Goal: Task Accomplishment & Management: Use online tool/utility

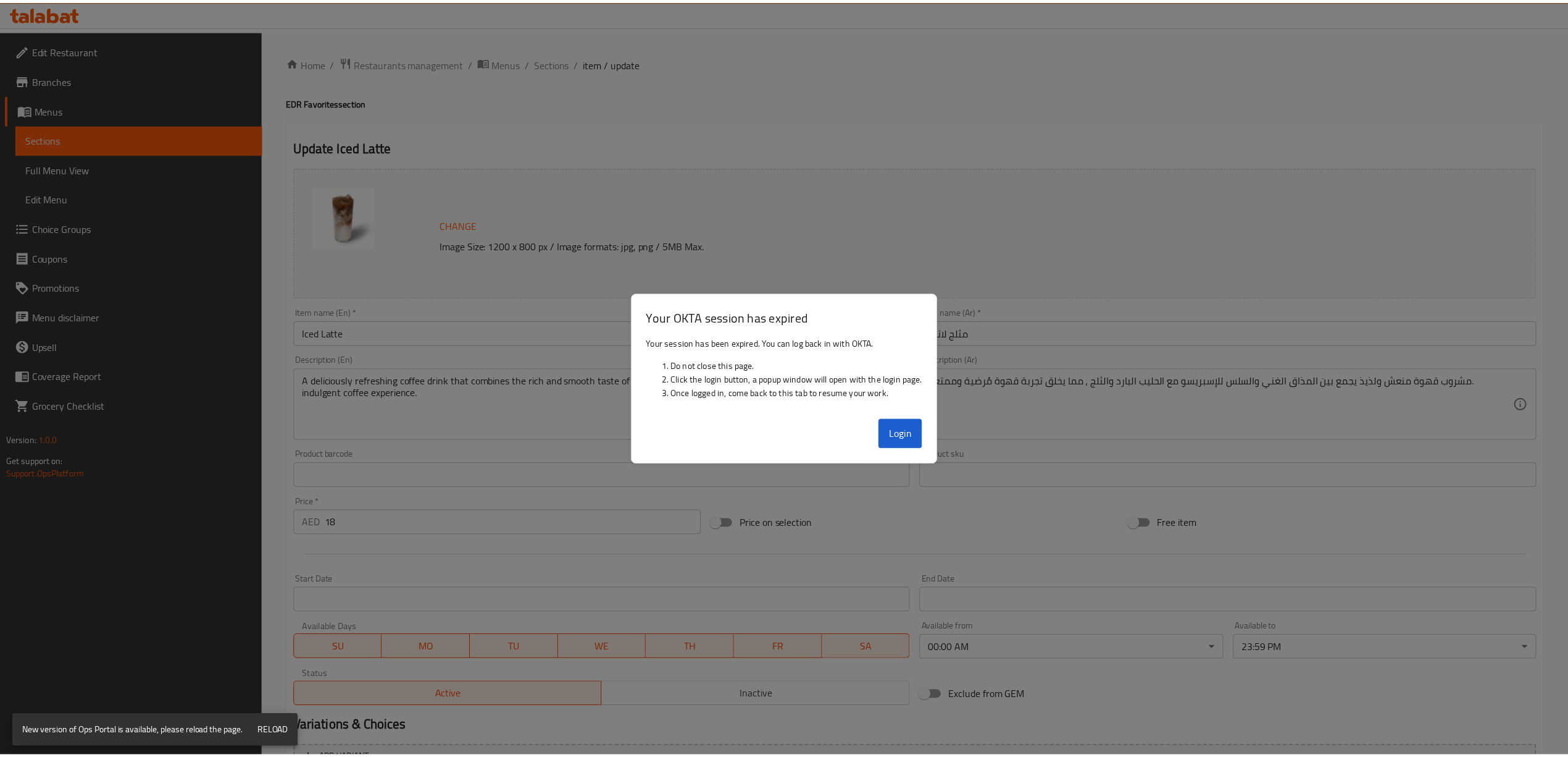
scroll to position [2244, 0]
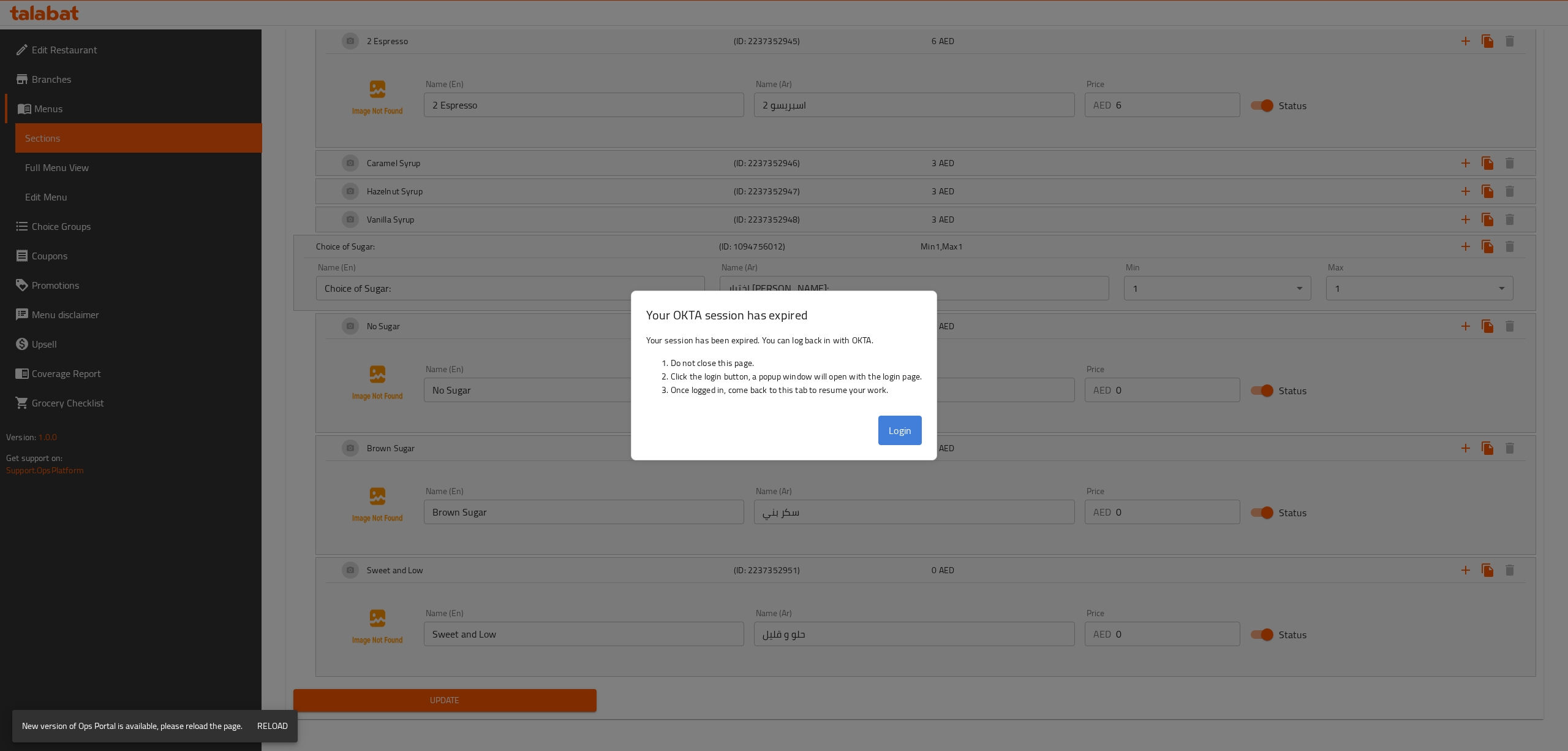
click at [900, 433] on button "Login" at bounding box center [901, 430] width 44 height 30
click at [888, 426] on button "Login" at bounding box center [901, 430] width 44 height 30
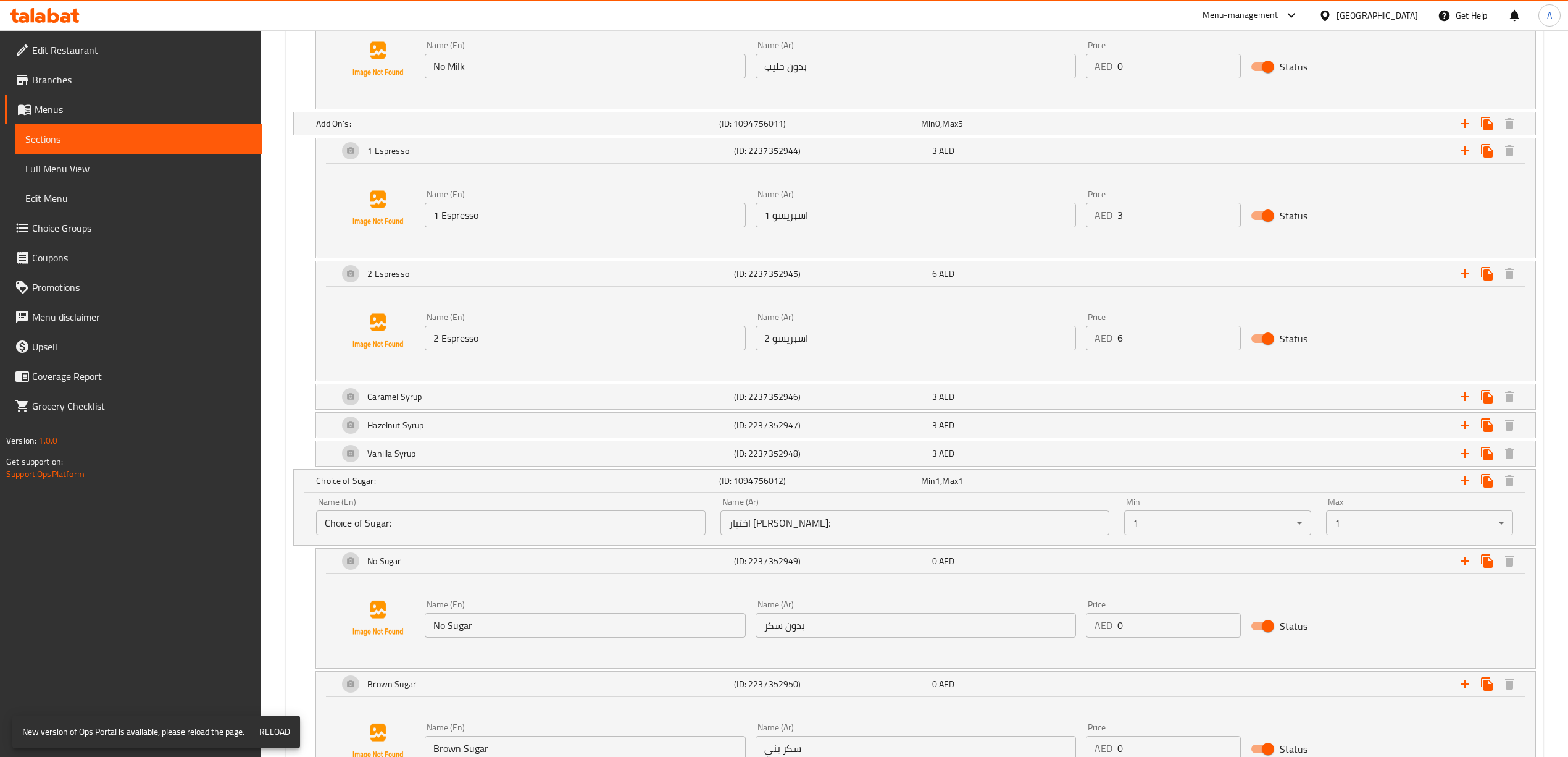
scroll to position [1337, 0]
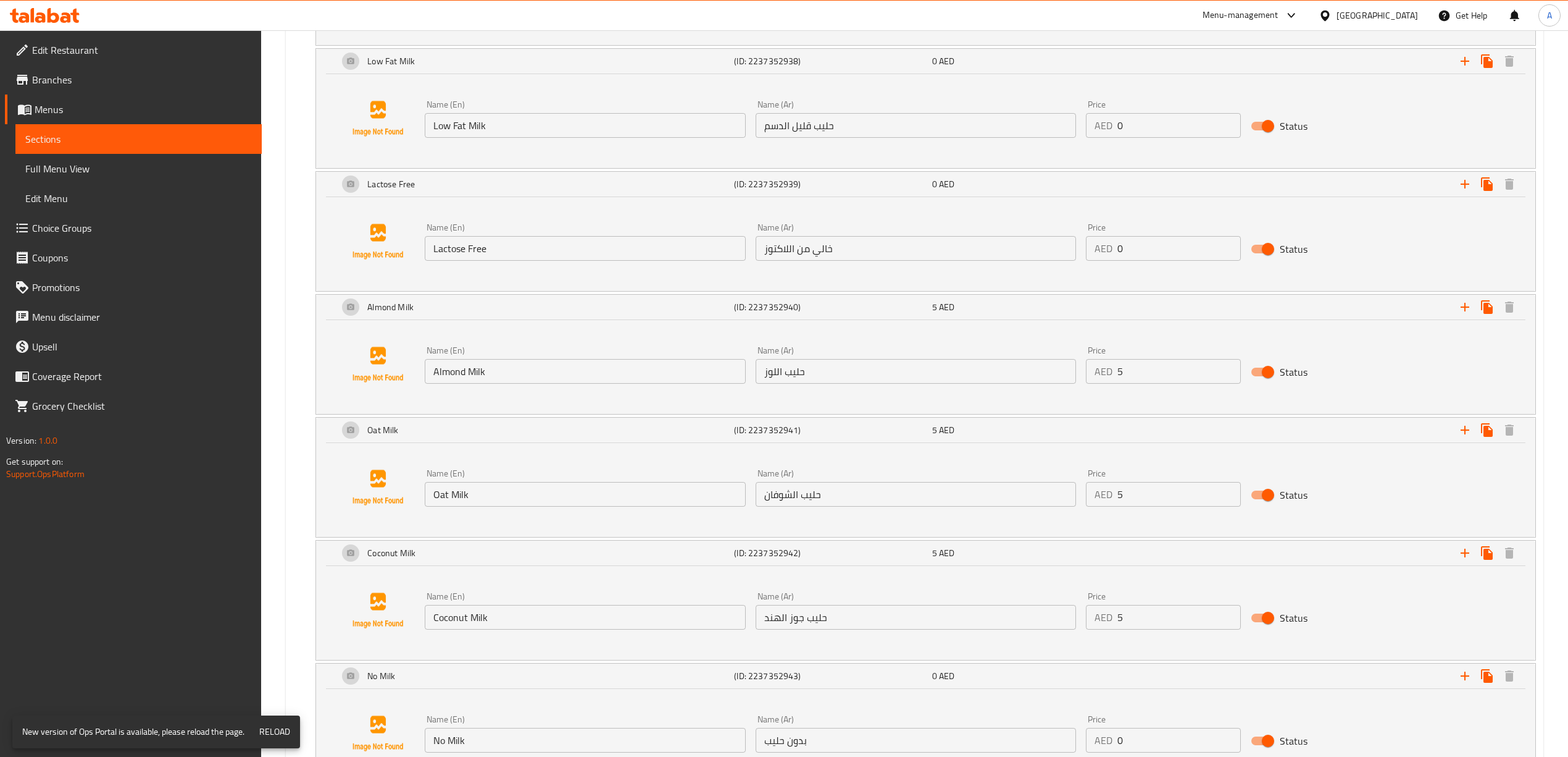
click at [59, 11] on icon at bounding box center [45, 16] width 70 height 15
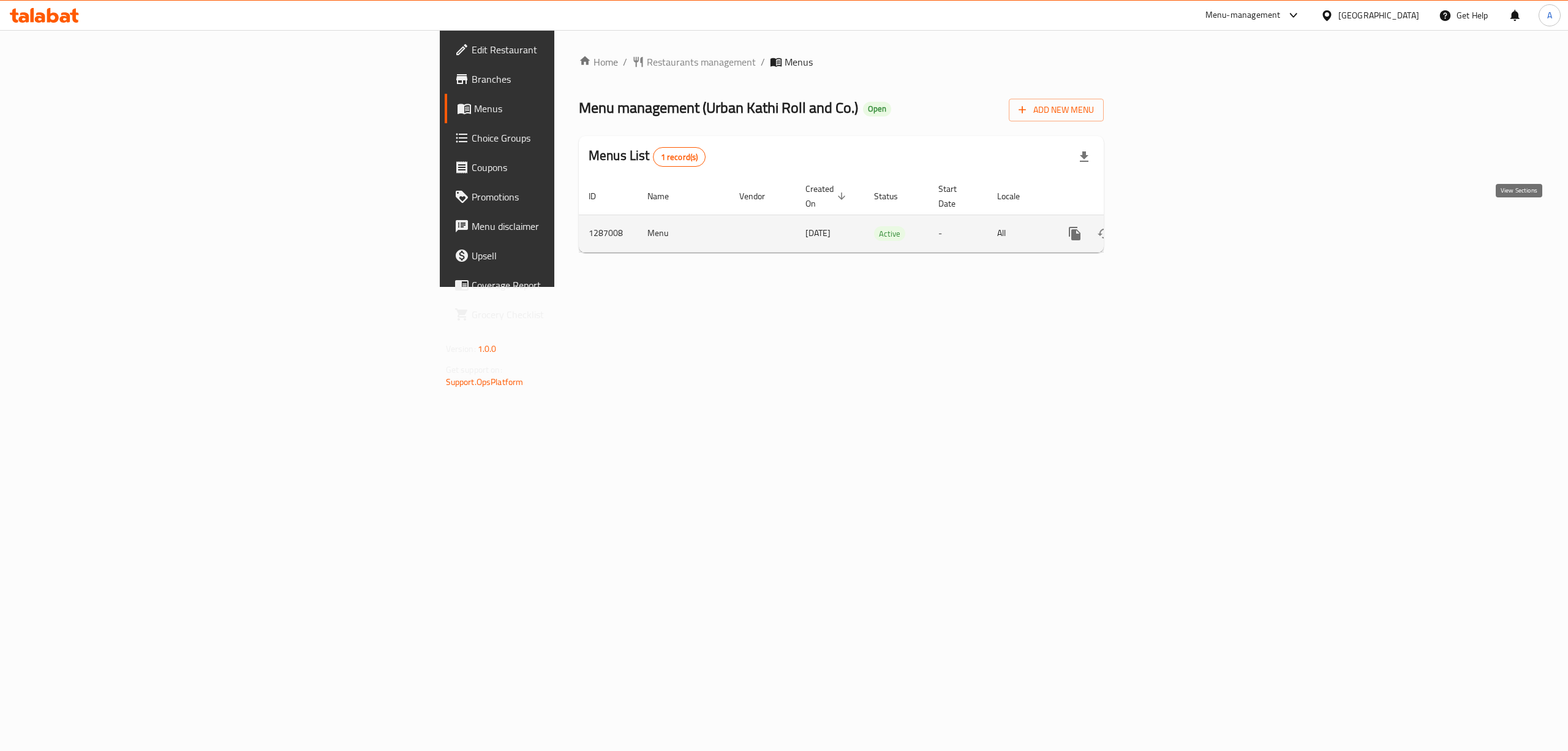
click at [1170, 226] on icon "enhanced table" at bounding box center [1163, 233] width 15 height 15
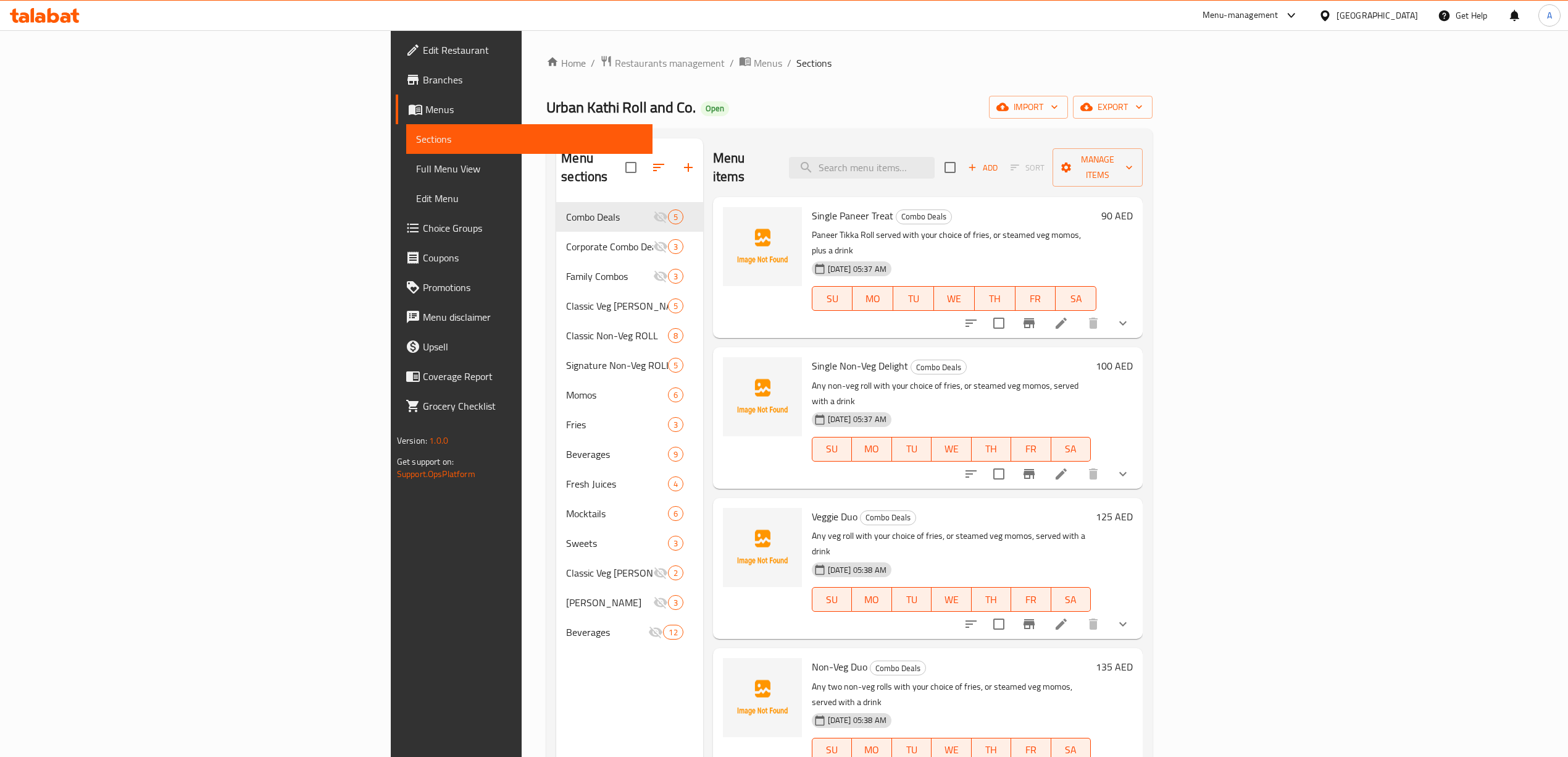
click at [935, 99] on div "Urban Kathi Roll and Co. Open import export" at bounding box center [850, 107] width 606 height 23
click at [1010, 102] on div "Urban Kathi Roll and Co. Open import export" at bounding box center [850, 107] width 606 height 23
click at [1142, 113] on span "export" at bounding box center [1113, 107] width 59 height 16
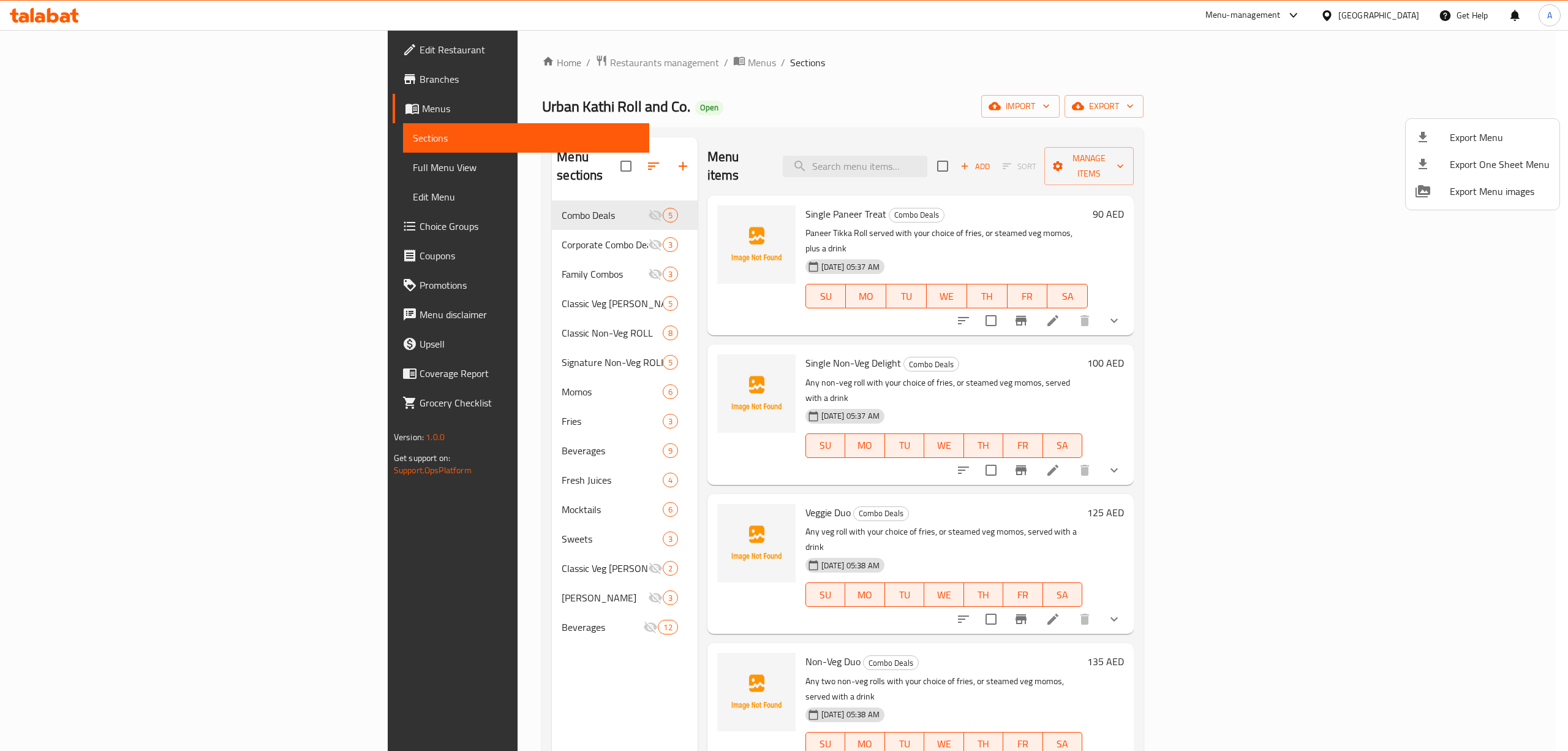
click at [1450, 138] on span "Export Menu" at bounding box center [1500, 137] width 100 height 15
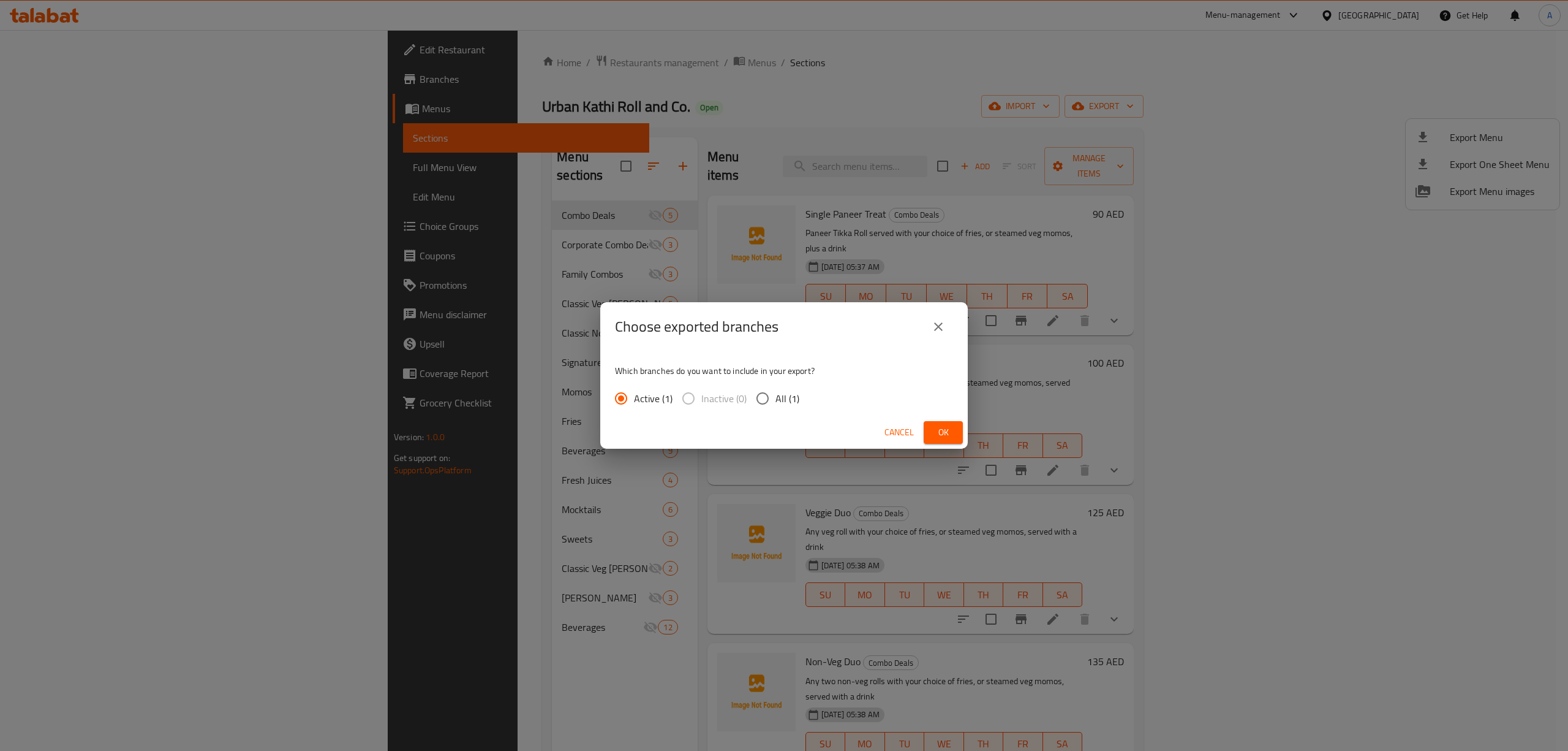
click at [765, 399] on input "All (1)" at bounding box center [763, 399] width 26 height 26
radio input "true"
click at [937, 433] on span "Ok" at bounding box center [943, 432] width 19 height 16
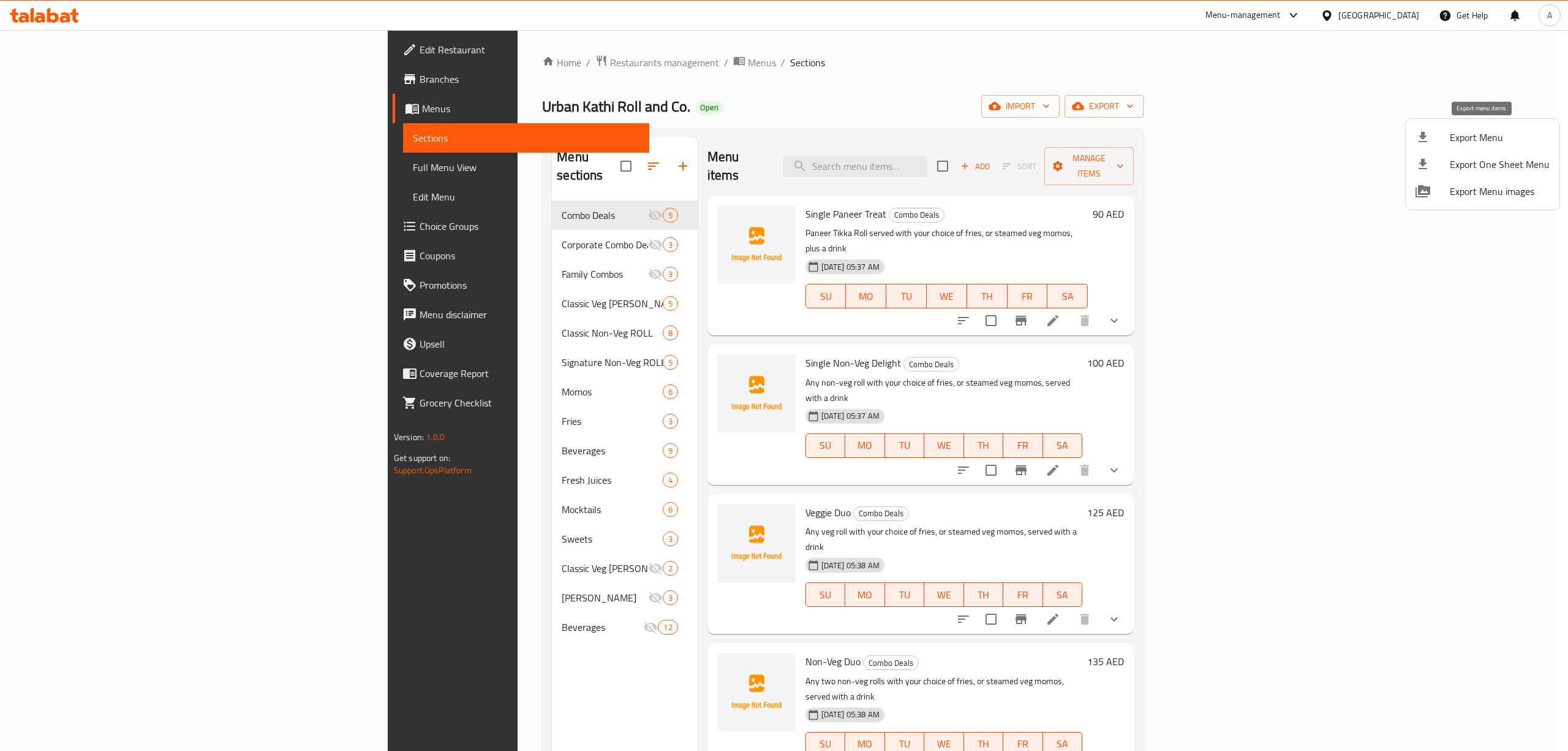
click at [1480, 138] on span "Export Menu" at bounding box center [1500, 137] width 100 height 15
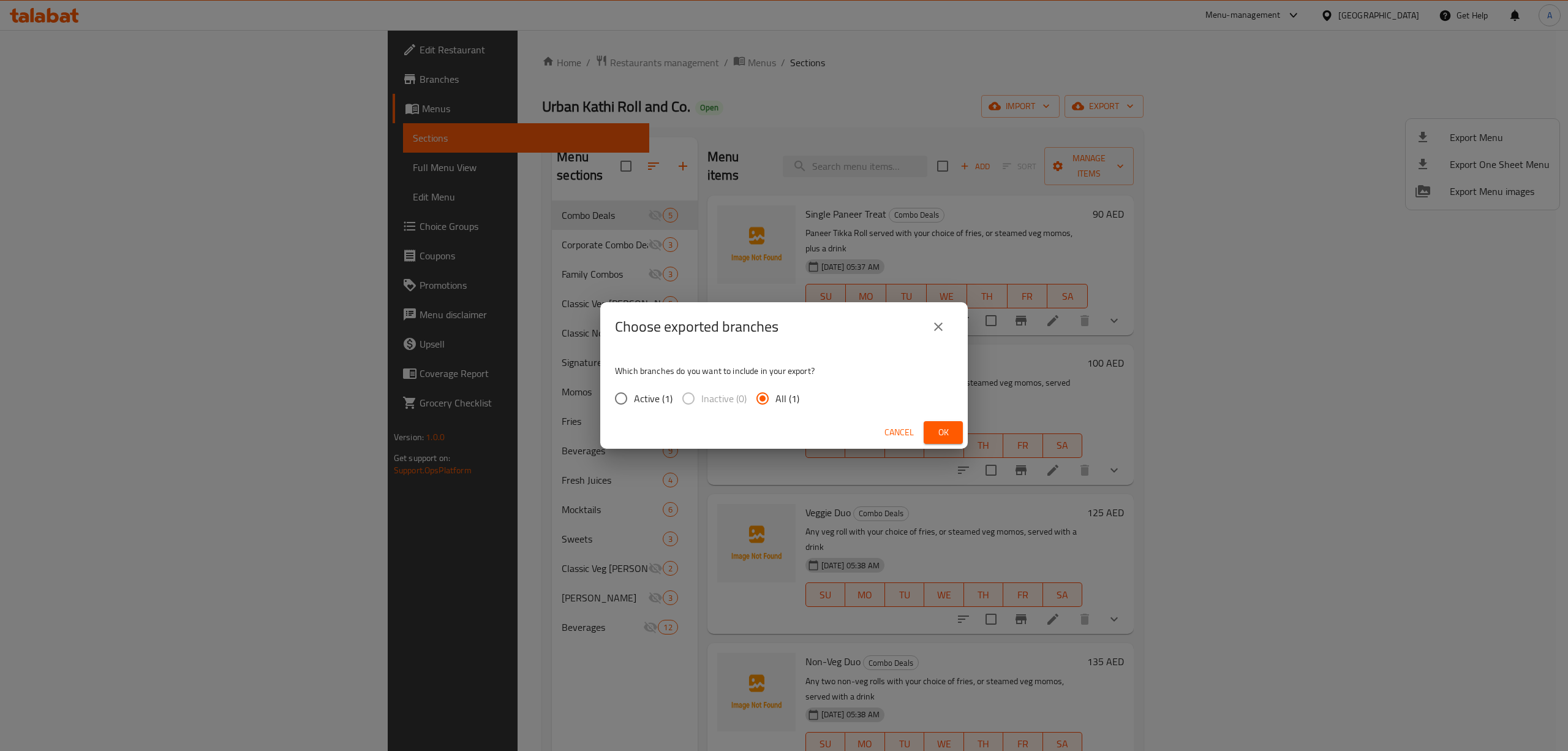
click at [943, 439] on span "Ok" at bounding box center [943, 432] width 19 height 16
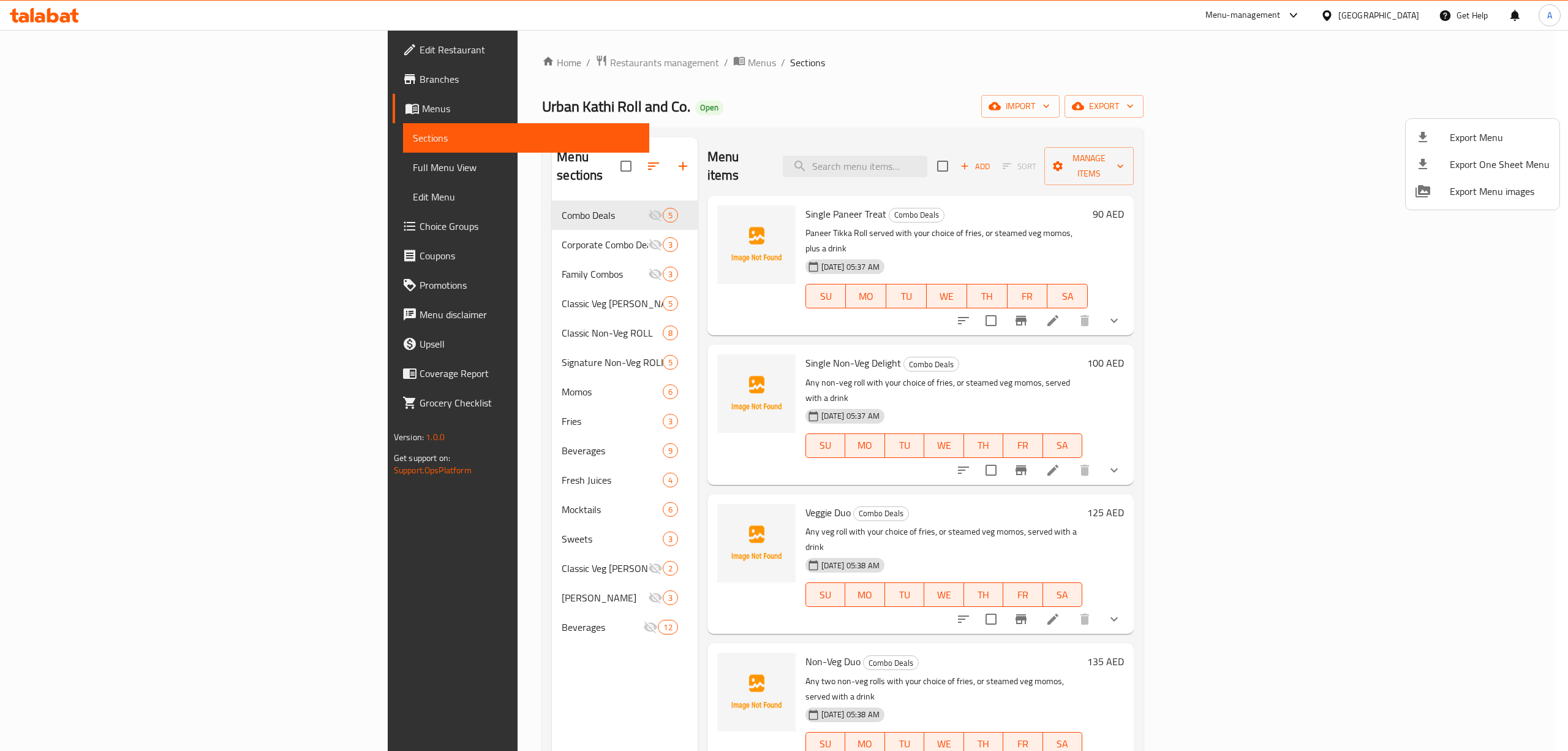
click at [734, 103] on div at bounding box center [784, 376] width 1568 height 751
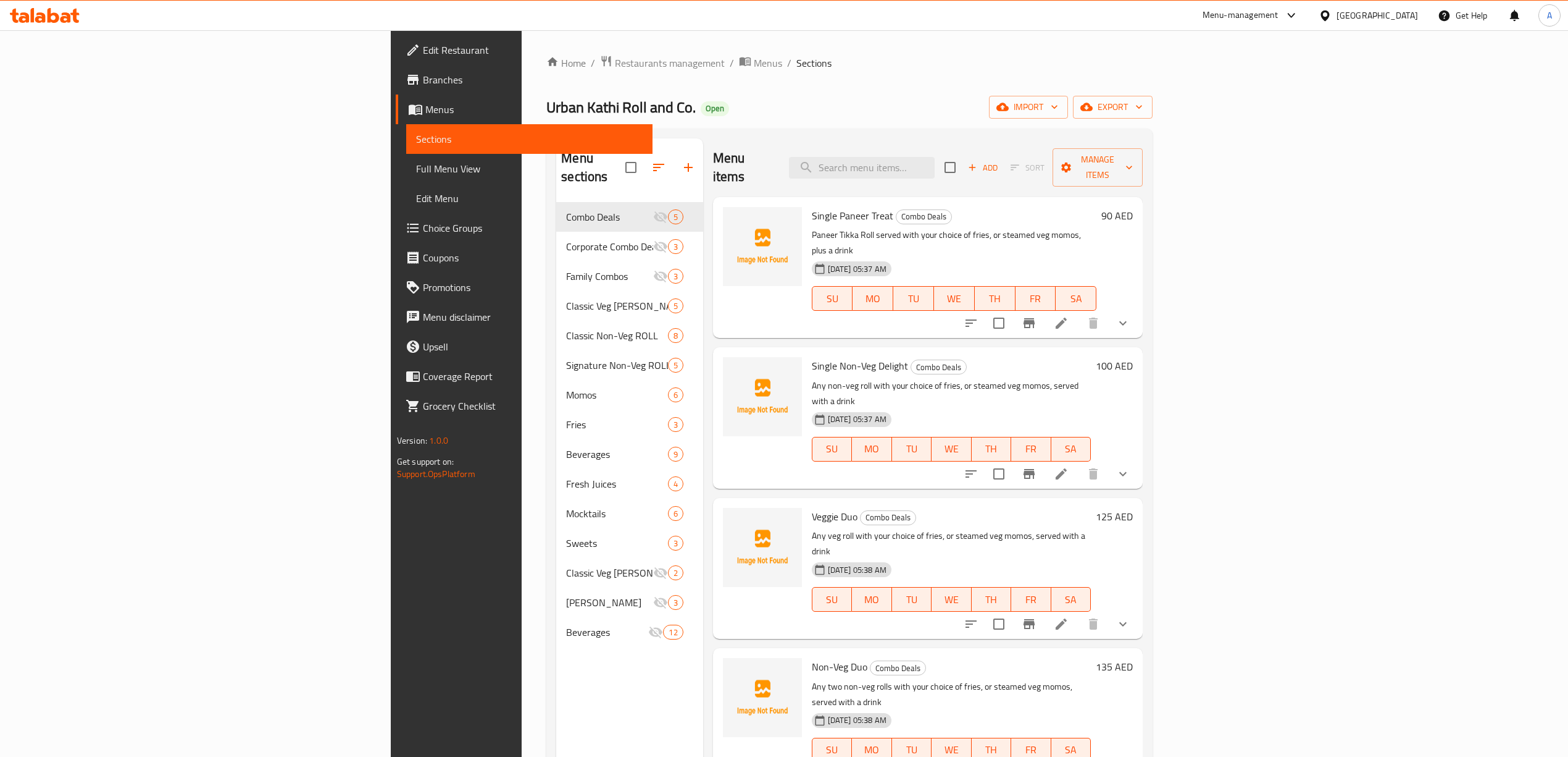
click at [1052, 18] on div "Menu-management [GEOGRAPHIC_DATA] Get Help A" at bounding box center [784, 16] width 1568 height 30
drag, startPoint x: 1373, startPoint y: 131, endPoint x: 1514, endPoint y: 110, distance: 142.6
click at [1153, 110] on div "Home / Restaurants management / Menus / Sections [PERSON_NAME] Roll and Co. Ope…" at bounding box center [850, 480] width 606 height 850
click at [1142, 110] on span "export" at bounding box center [1113, 107] width 59 height 16
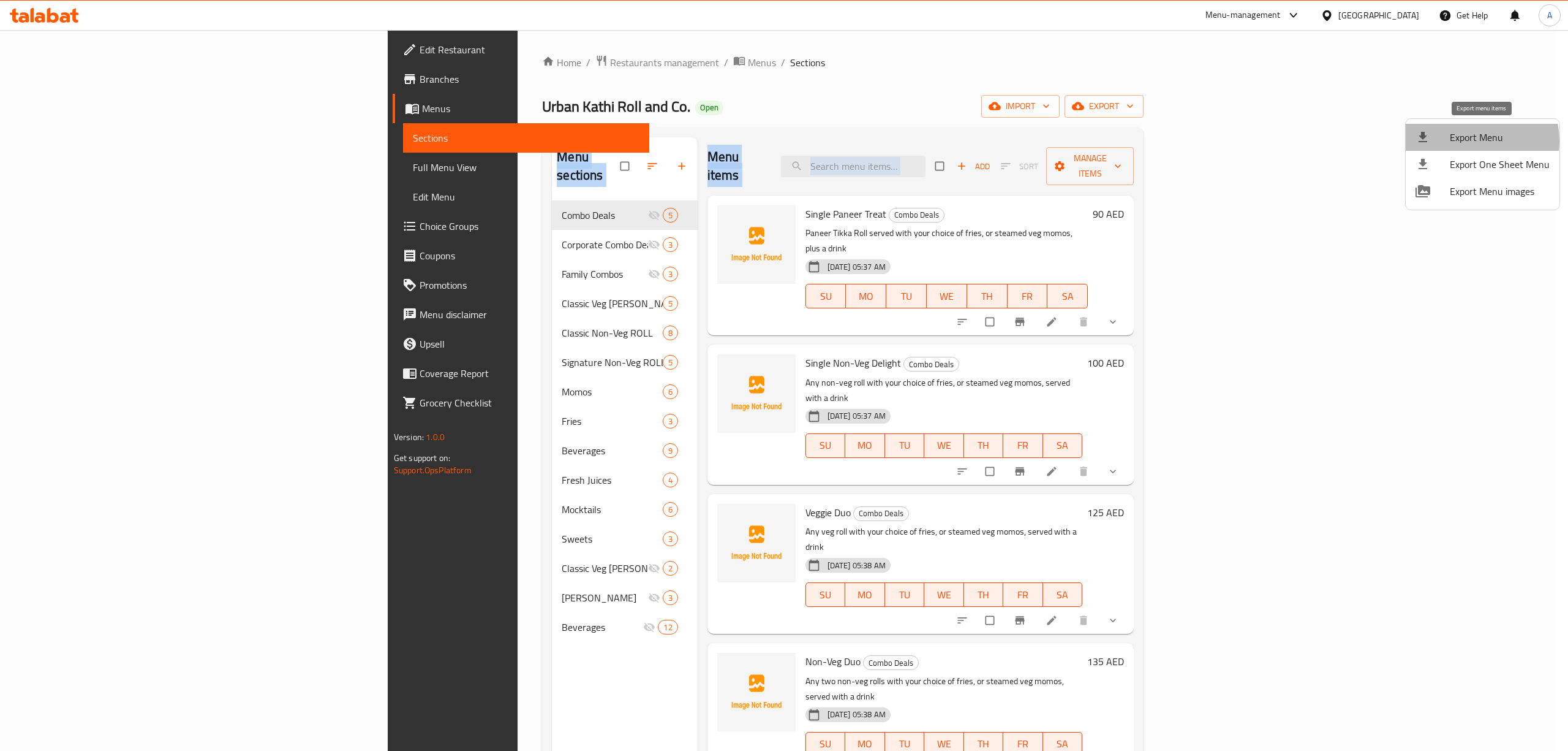
click at [1468, 141] on span "Export Menu" at bounding box center [1500, 137] width 100 height 15
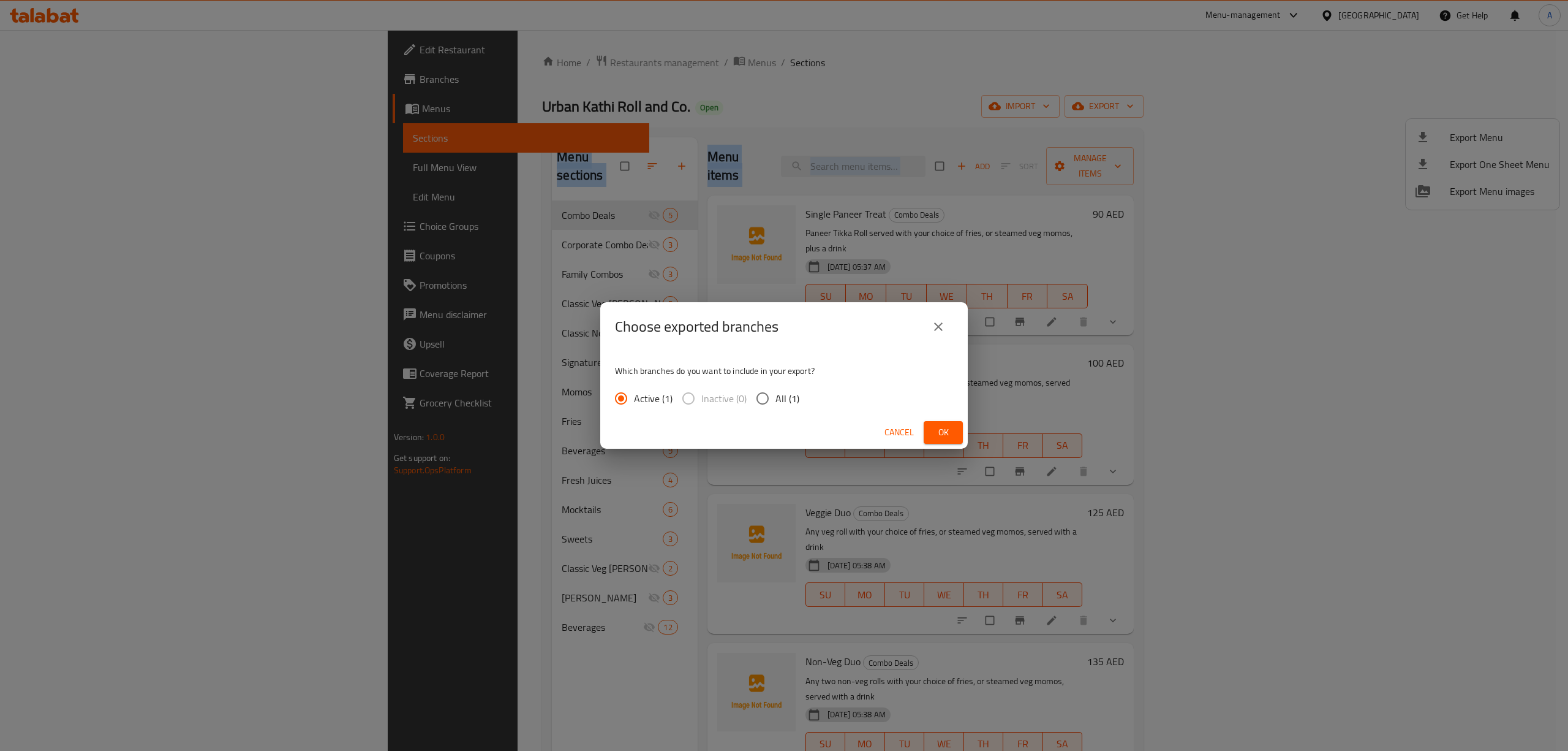
click at [756, 400] on input "All (1)" at bounding box center [763, 399] width 26 height 26
radio input "true"
click at [952, 428] on span "Ok" at bounding box center [943, 432] width 19 height 16
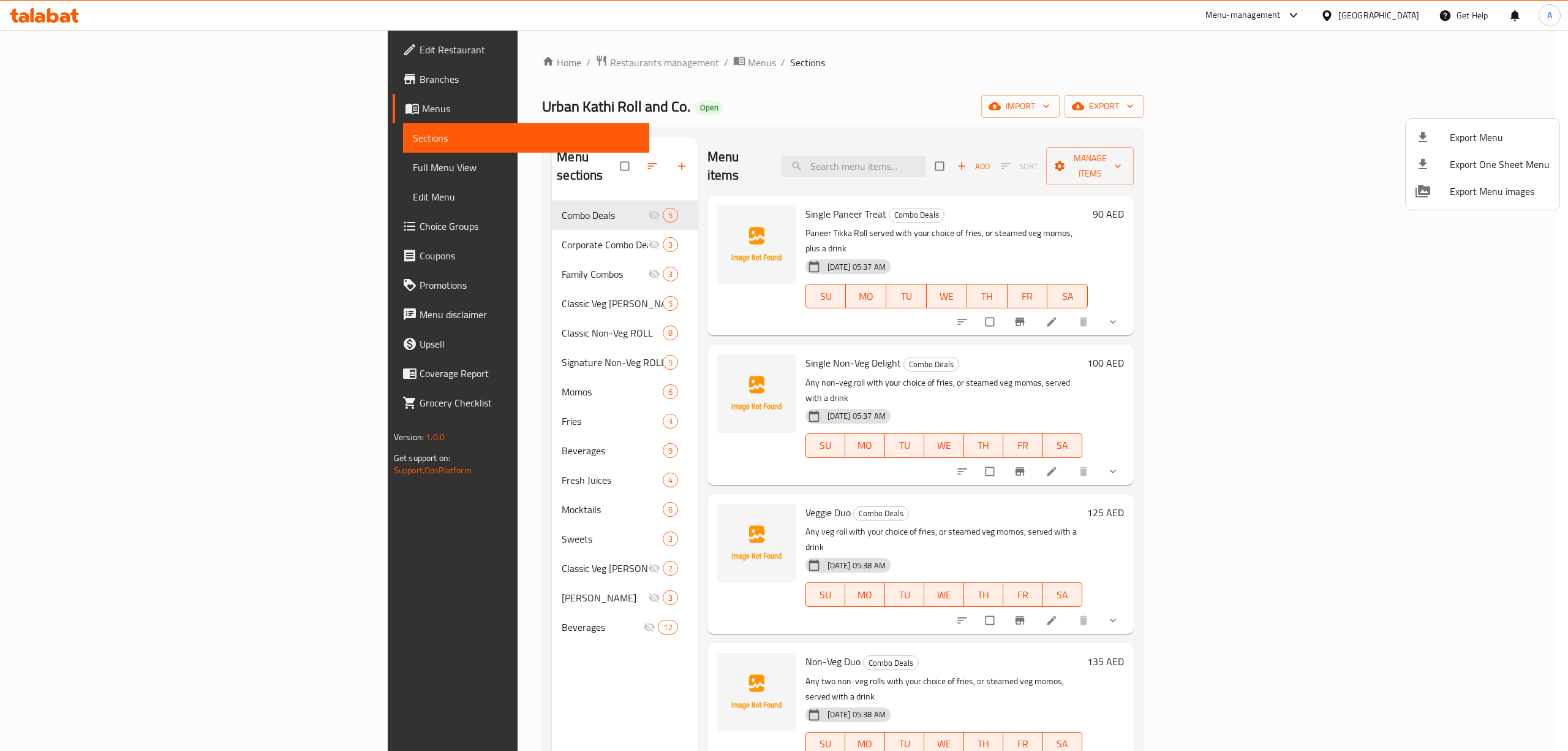
click at [609, 89] on div at bounding box center [784, 376] width 1568 height 751
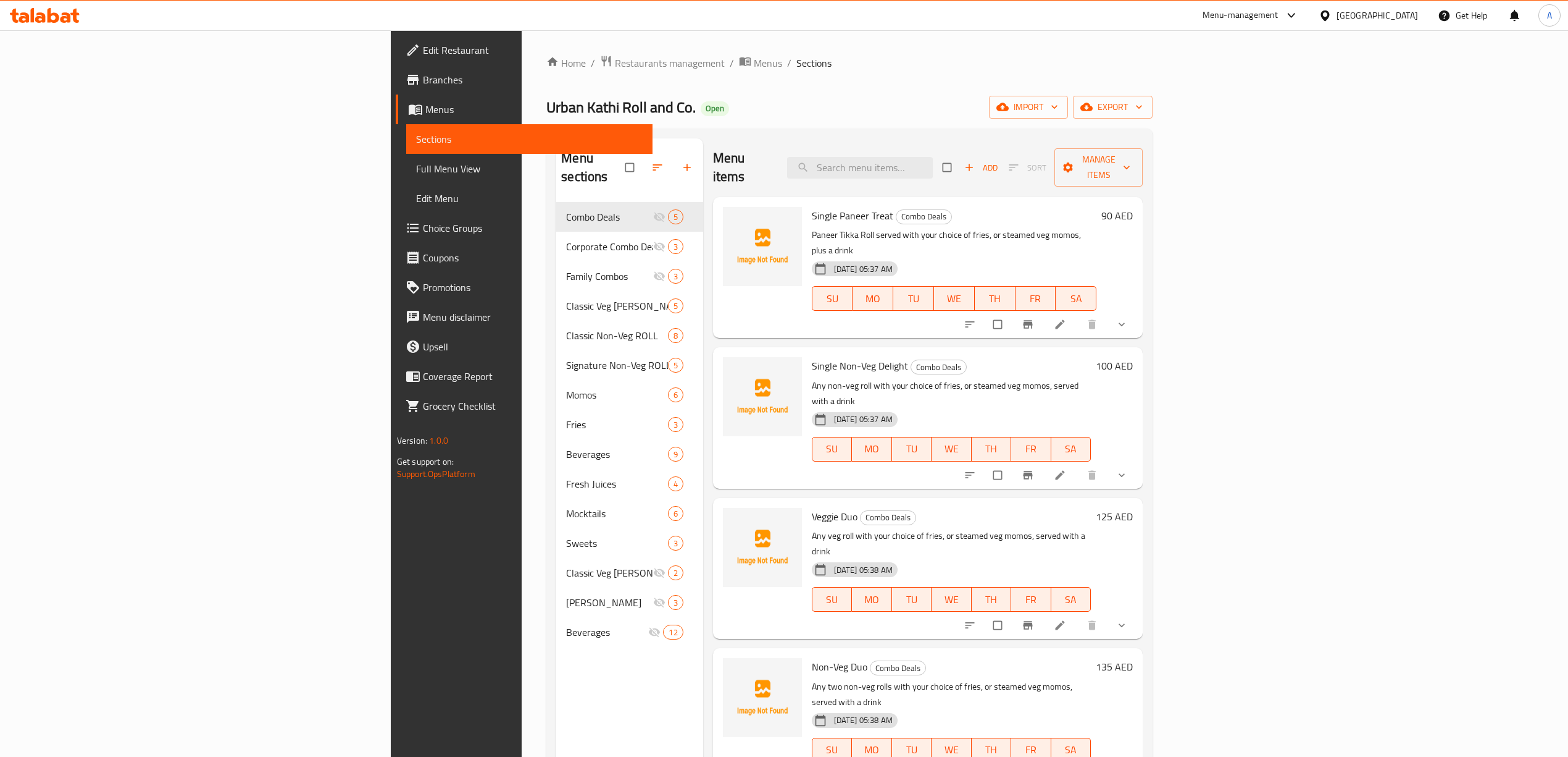
click at [865, 72] on div "Home / Restaurants management / Menus / Sections Urban Kathi Roll and Co. Open …" at bounding box center [850, 480] width 606 height 850
click at [1142, 110] on span "export" at bounding box center [1113, 107] width 59 height 16
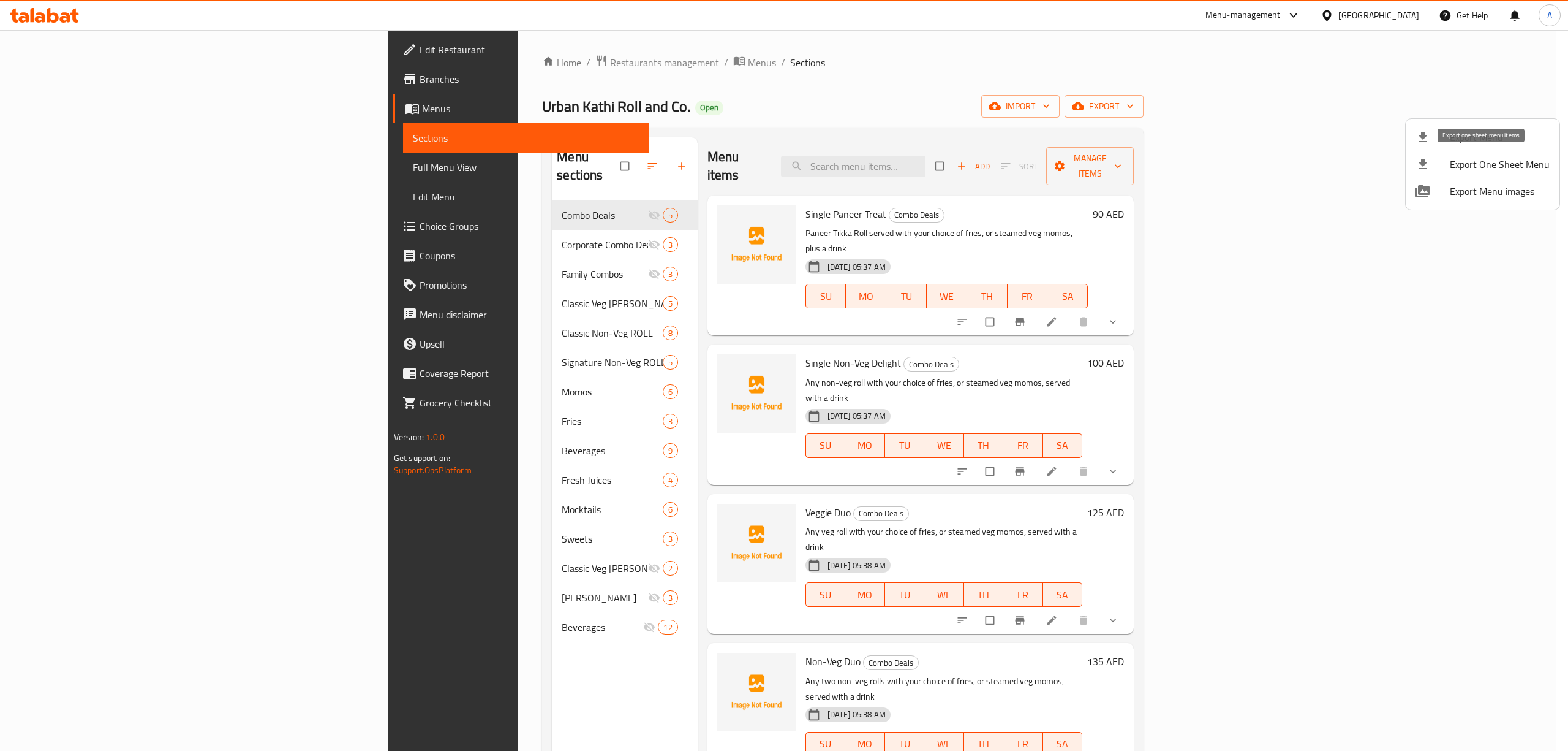
click at [1462, 169] on span "Export One Sheet Menu" at bounding box center [1500, 164] width 100 height 15
click at [1442, 139] on div at bounding box center [1432, 137] width 34 height 15
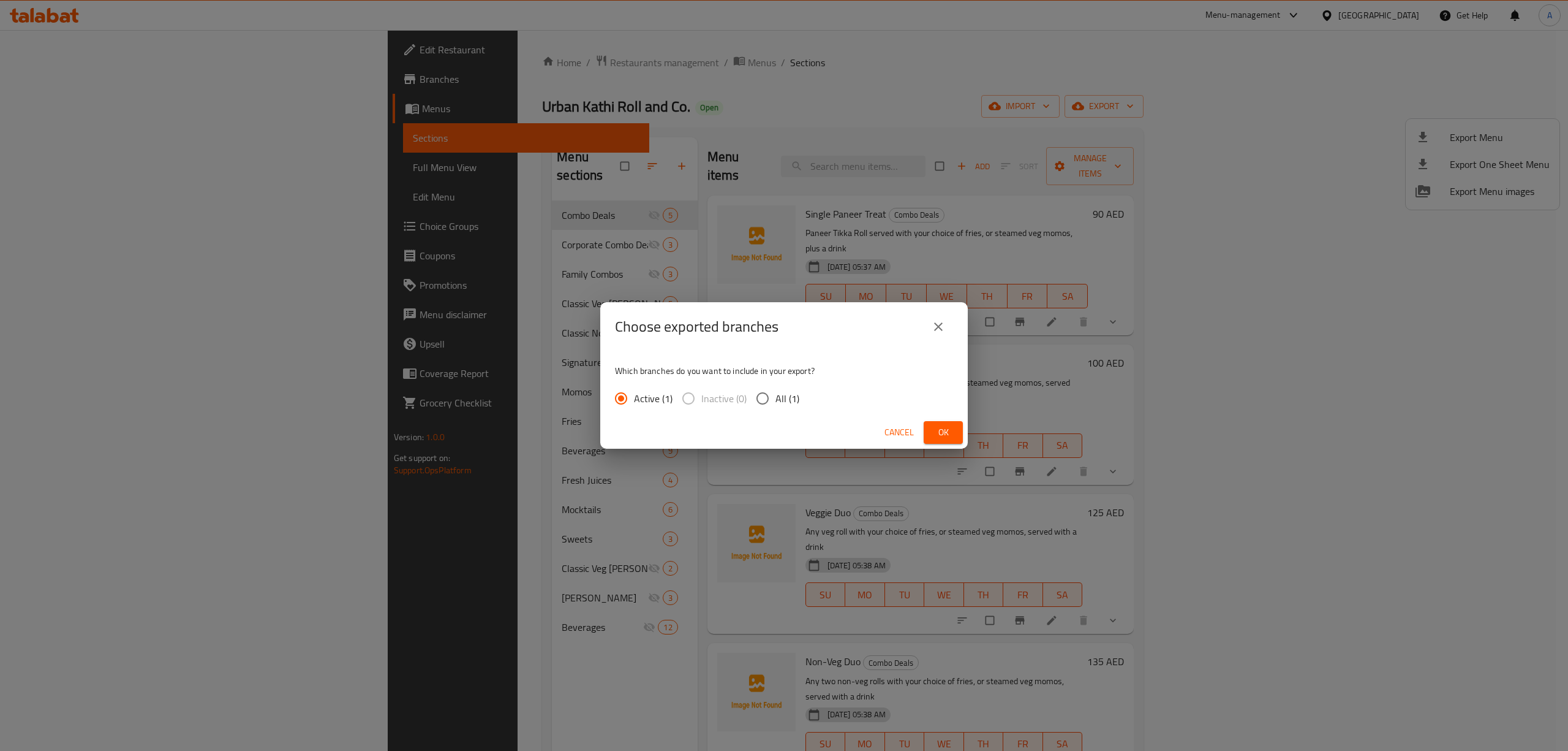
click at [768, 396] on input "All (1)" at bounding box center [763, 399] width 26 height 26
radio input "true"
click at [944, 434] on span "Ok" at bounding box center [943, 432] width 19 height 16
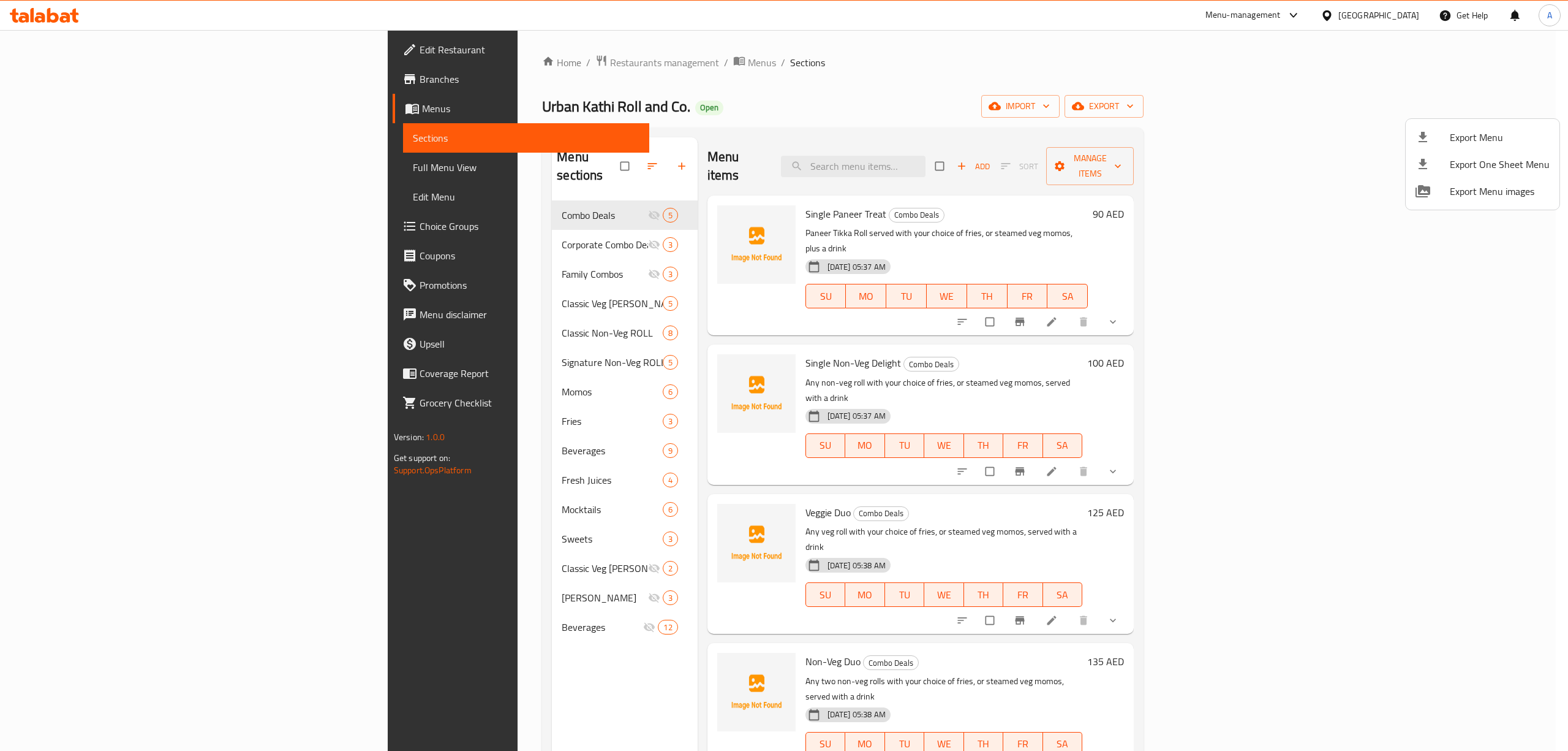
click at [993, 69] on div at bounding box center [784, 376] width 1568 height 751
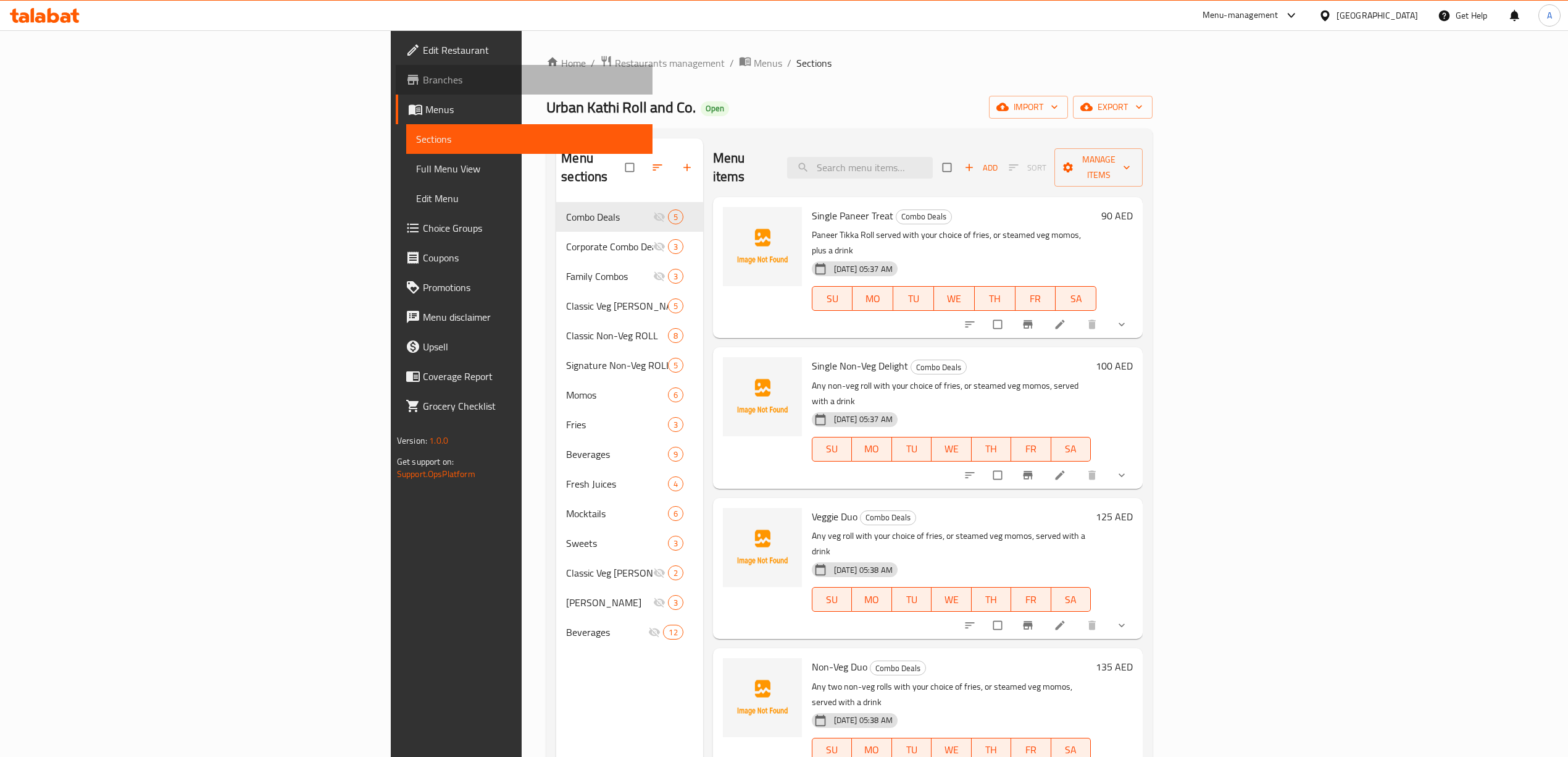
click at [423, 73] on span "Branches" at bounding box center [533, 80] width 219 height 15
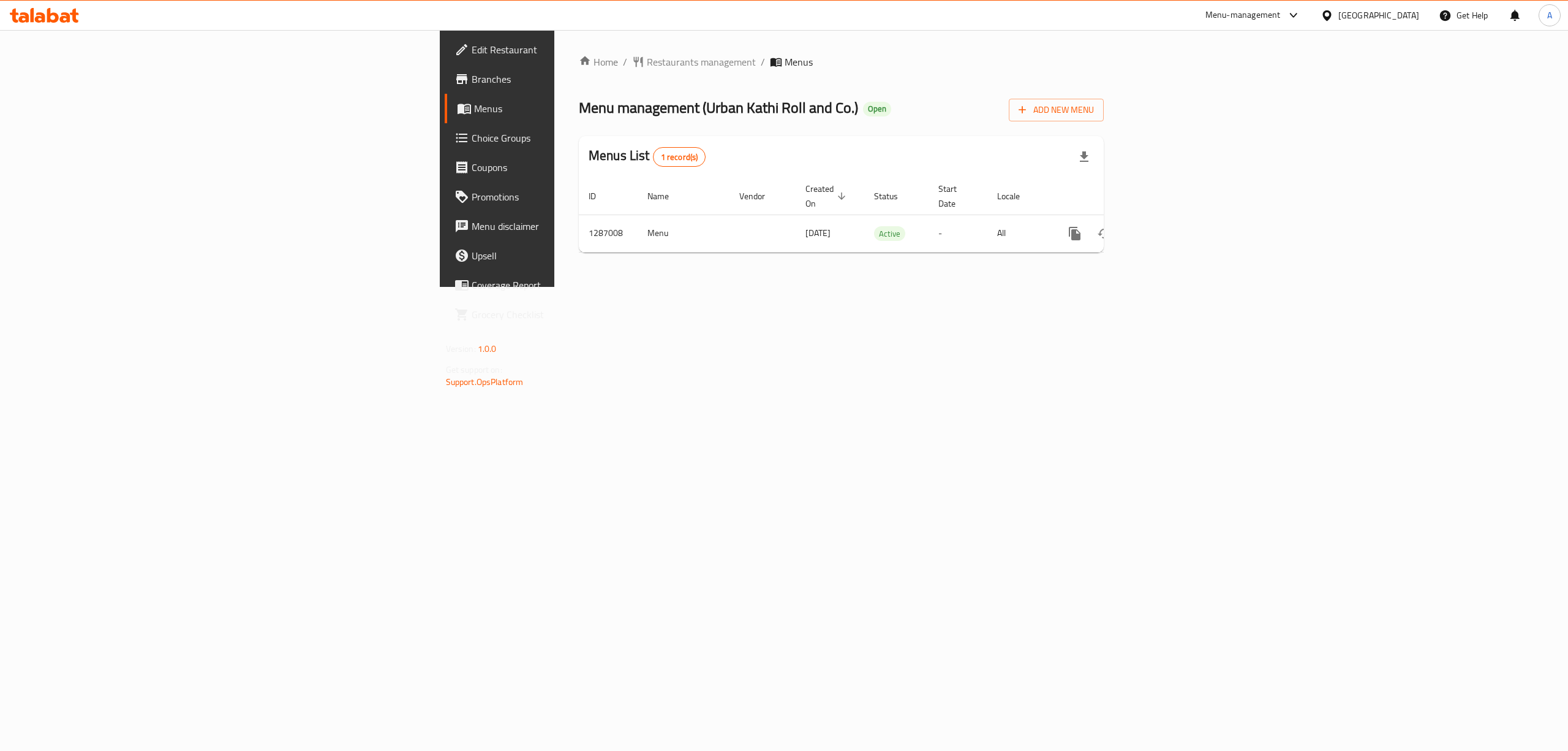
click at [838, 287] on div "Home / Restaurants management / Menus Menu management ( Urban Kathi Roll and Co…" at bounding box center [841, 159] width 574 height 256
click at [1088, 158] on icon "button" at bounding box center [1084, 156] width 8 height 10
click at [1178, 219] on link "enhanced table" at bounding box center [1163, 233] width 30 height 30
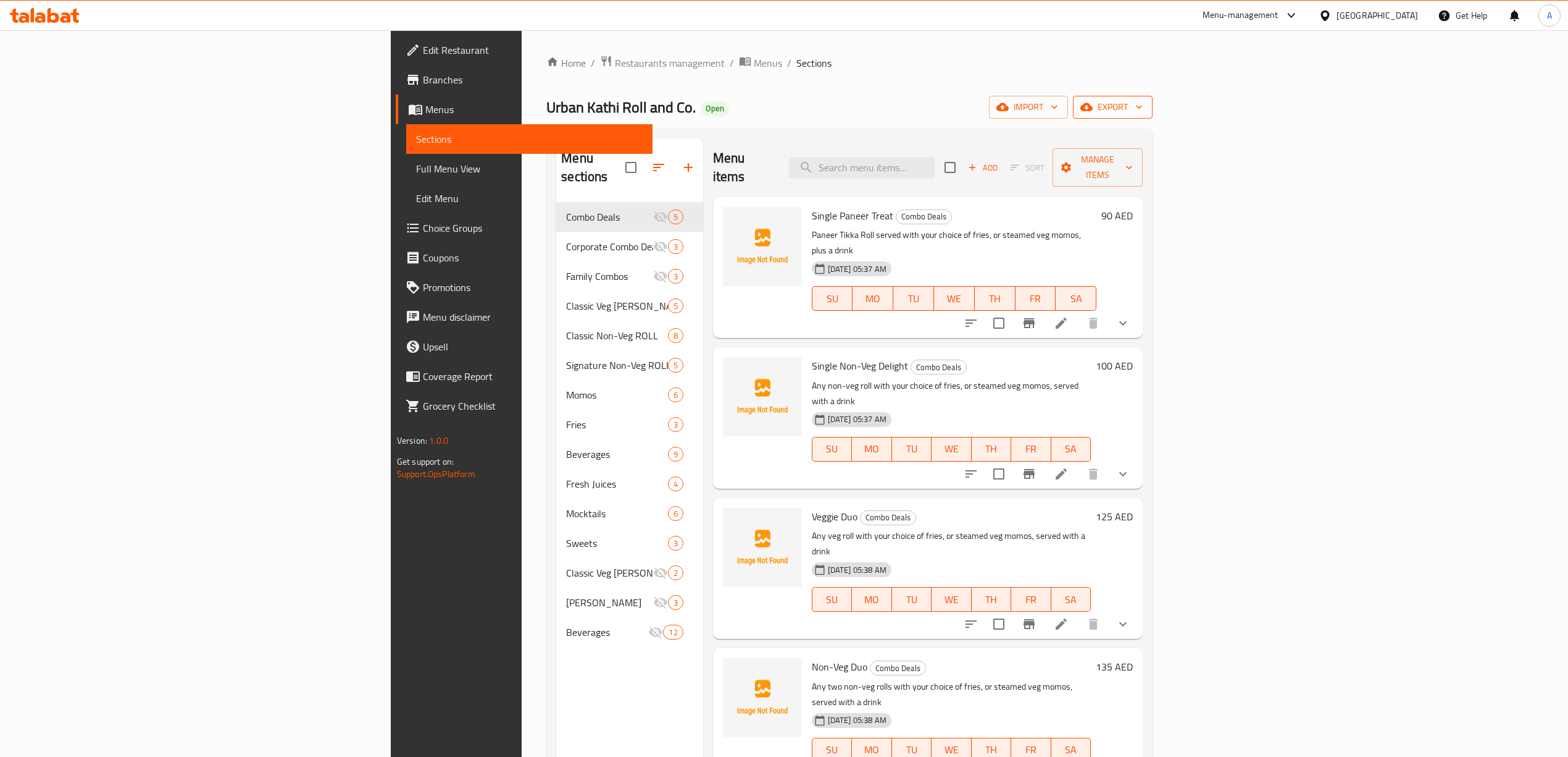
click at [1142, 107] on span "export" at bounding box center [1113, 107] width 59 height 16
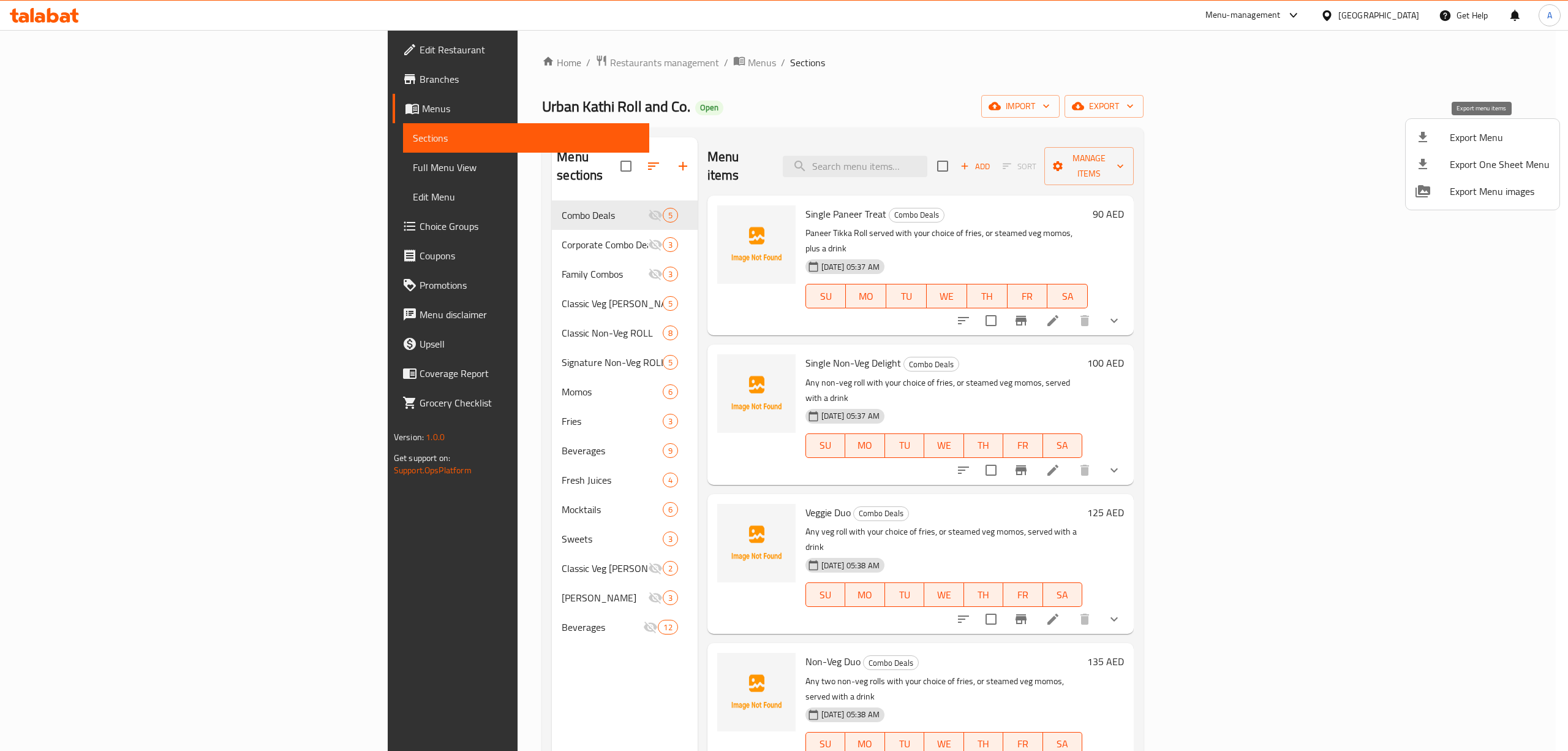
click at [1461, 138] on span "Export Menu" at bounding box center [1500, 137] width 100 height 15
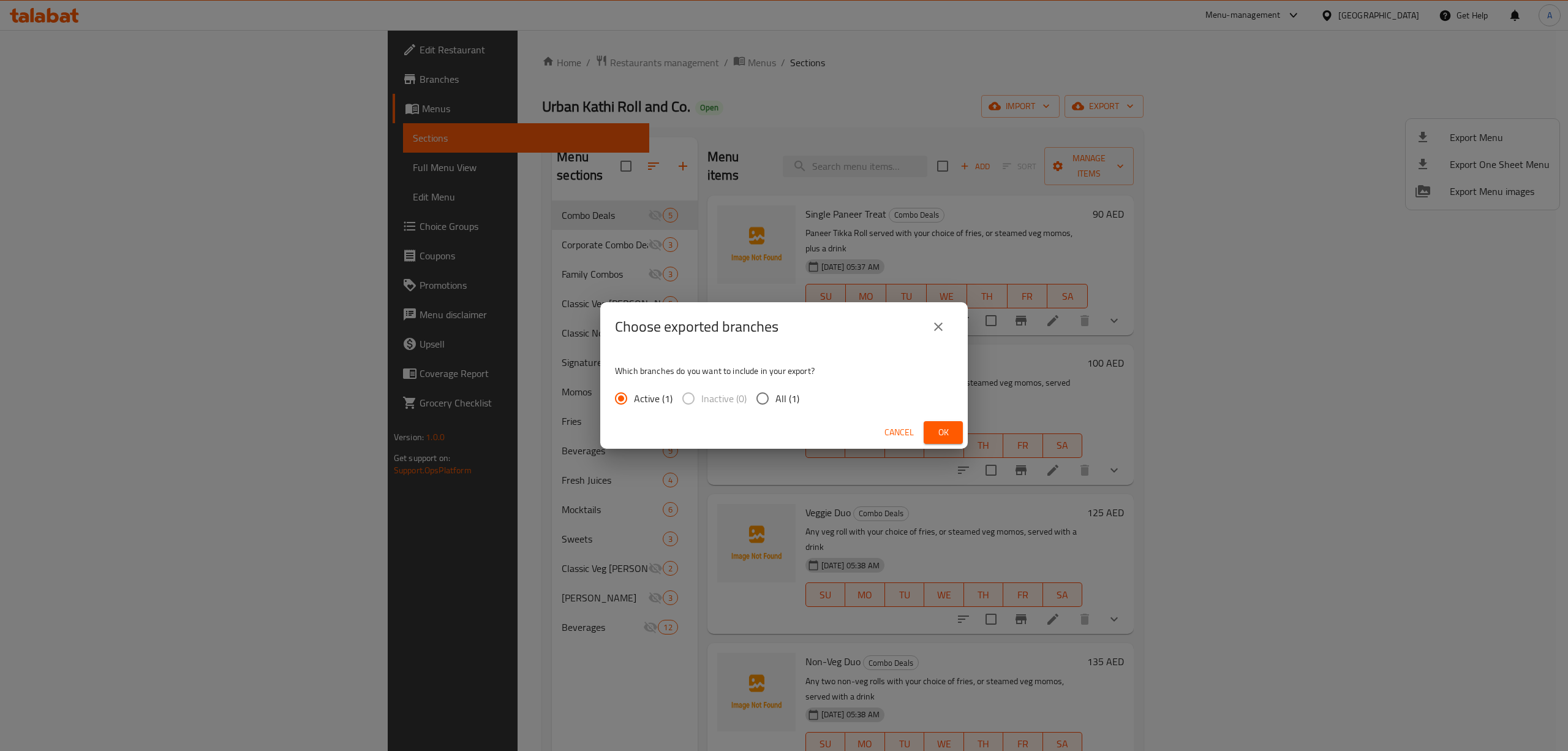
click at [768, 405] on input "All (1)" at bounding box center [763, 399] width 26 height 26
radio input "true"
click at [925, 432] on button "Ok" at bounding box center [944, 432] width 40 height 23
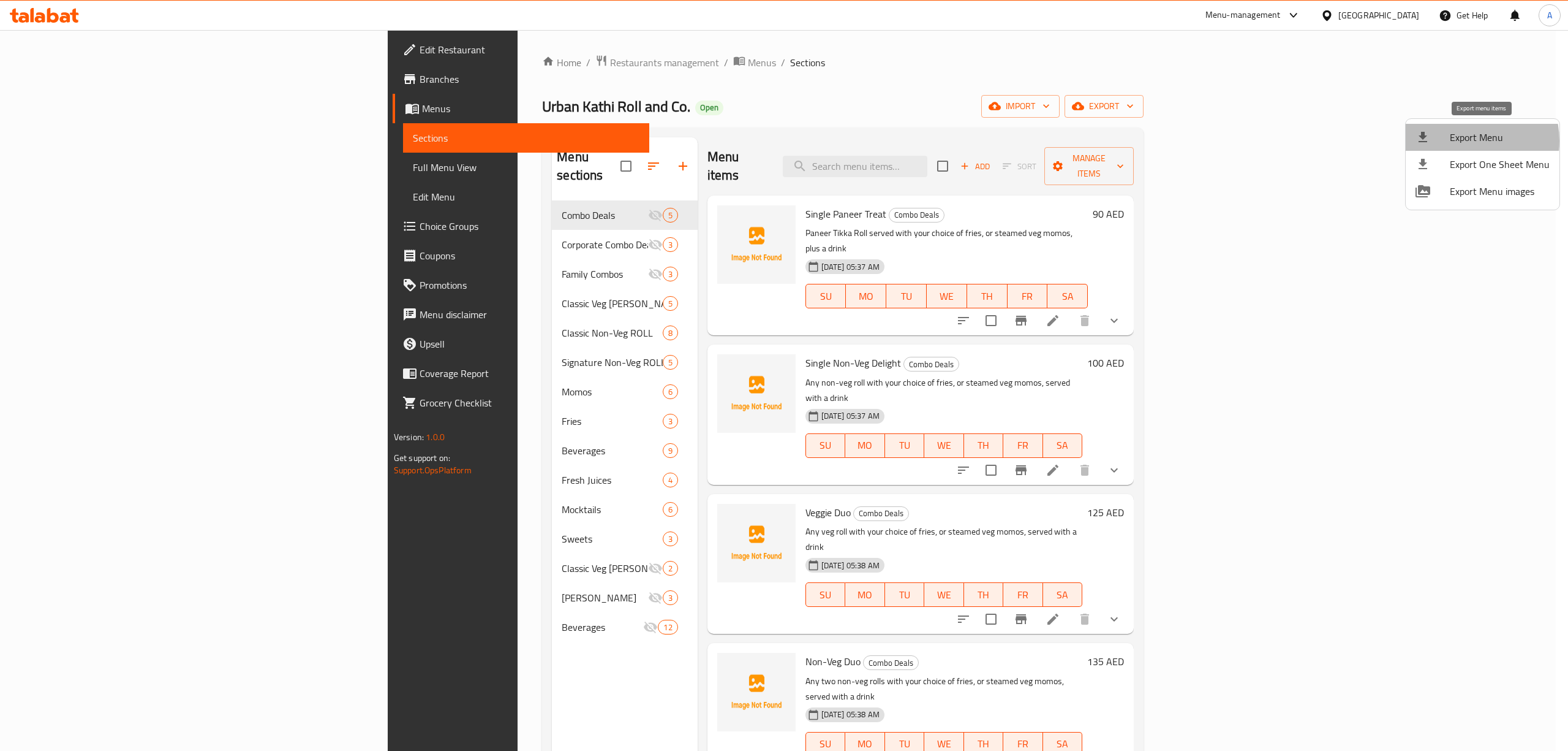
click at [1462, 141] on span "Export Menu" at bounding box center [1500, 137] width 100 height 15
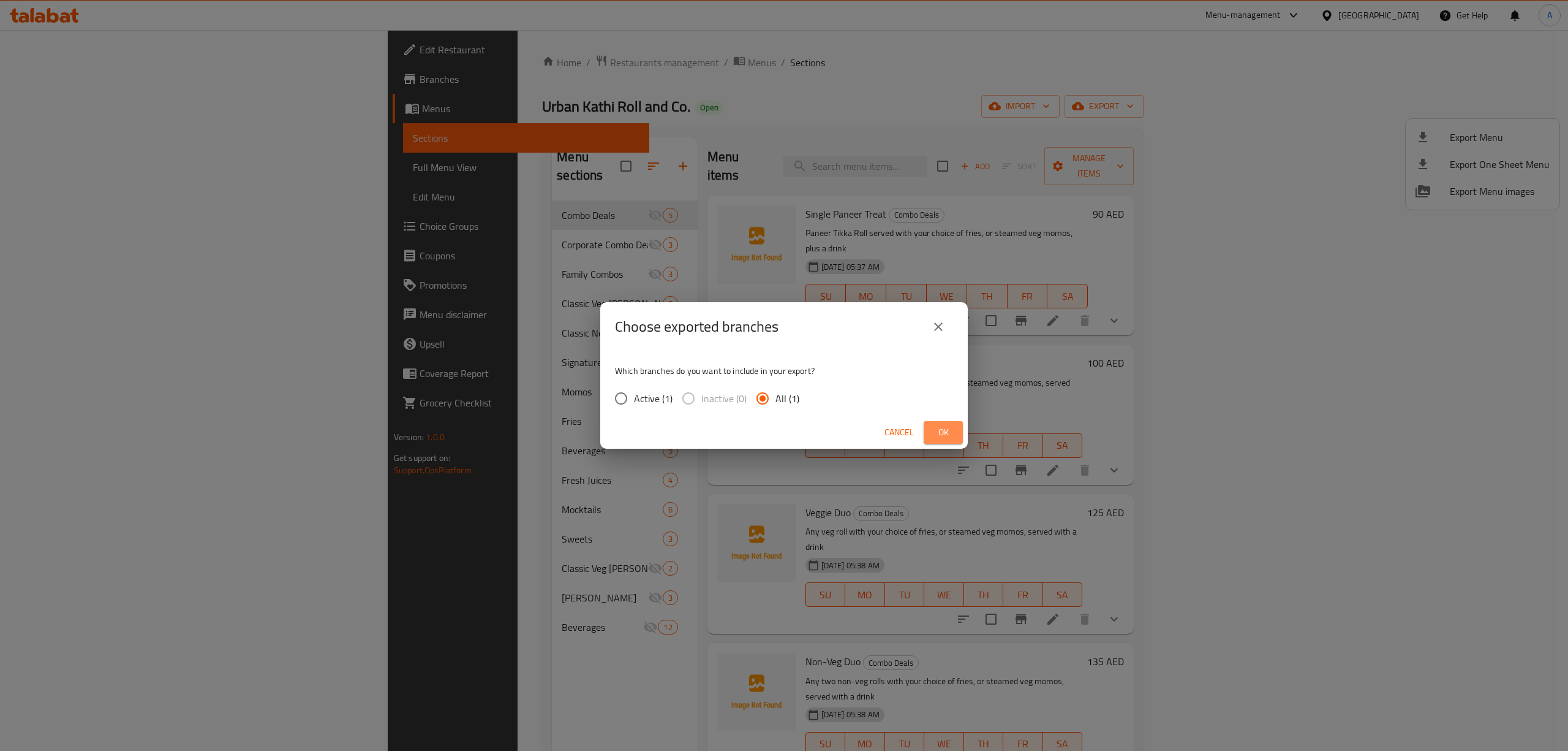
click at [942, 432] on span "Ok" at bounding box center [943, 432] width 19 height 16
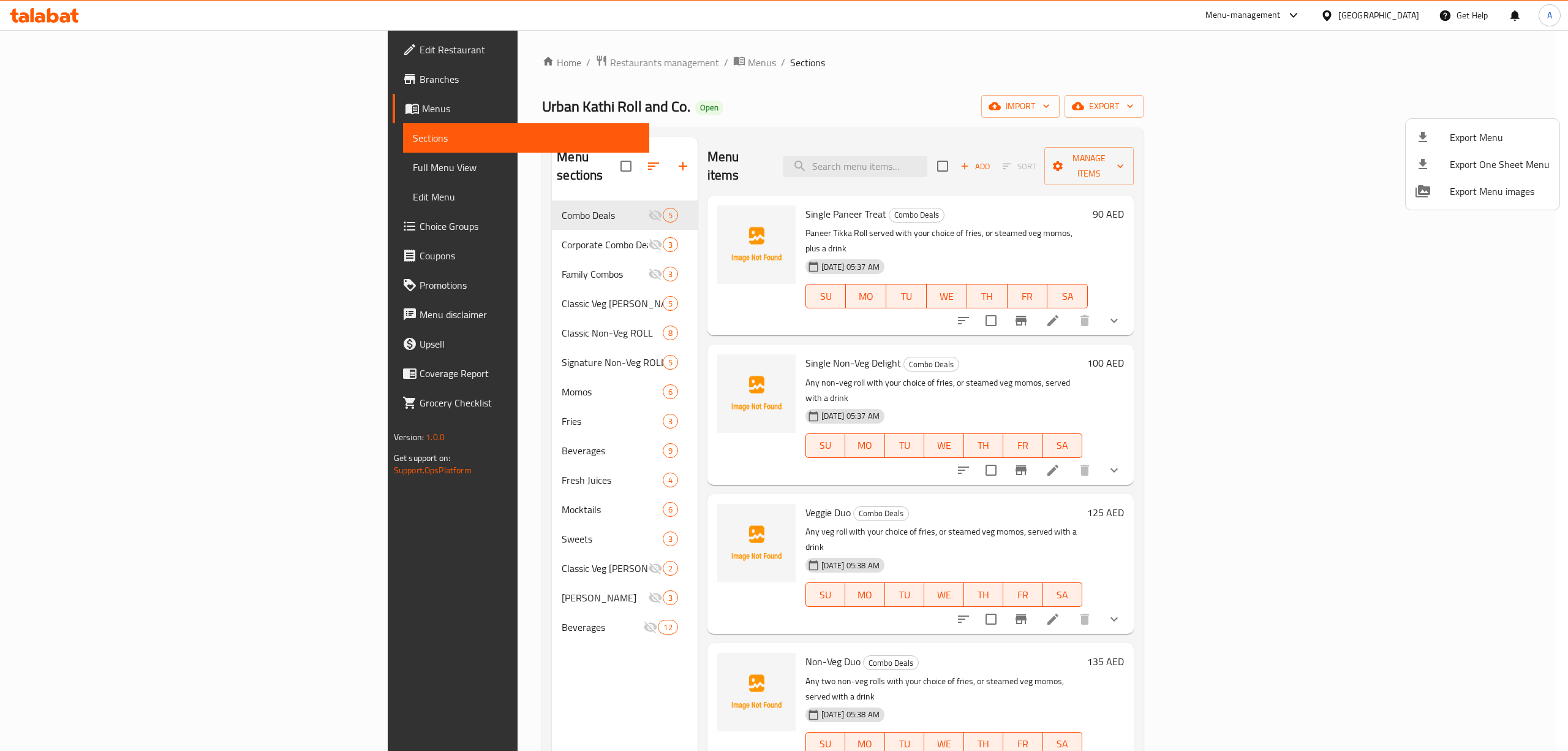
click at [741, 75] on div at bounding box center [784, 376] width 1568 height 751
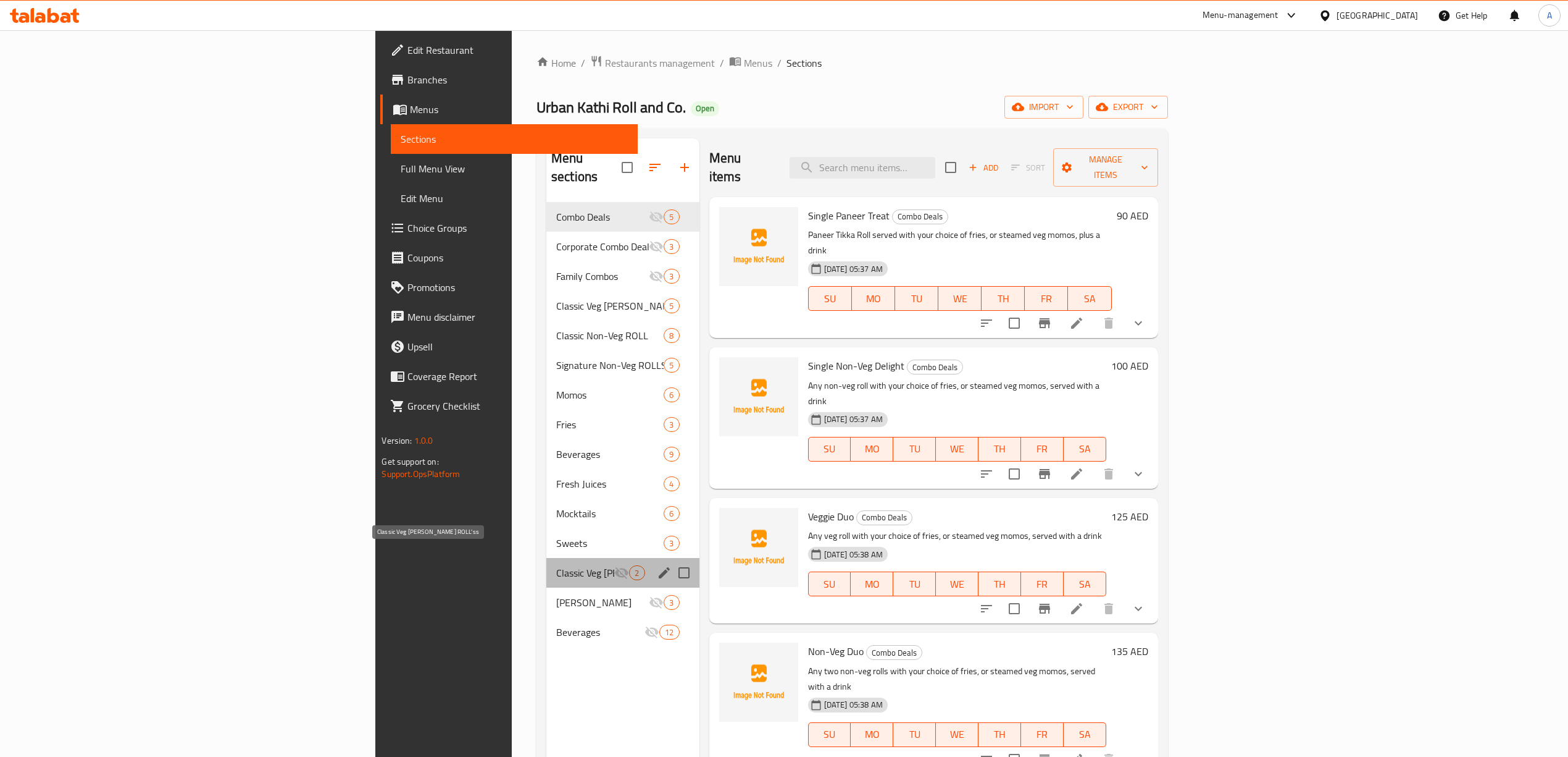
click at [556, 565] on span "Classic Veg KATHI ROLL'ss" at bounding box center [585, 573] width 59 height 15
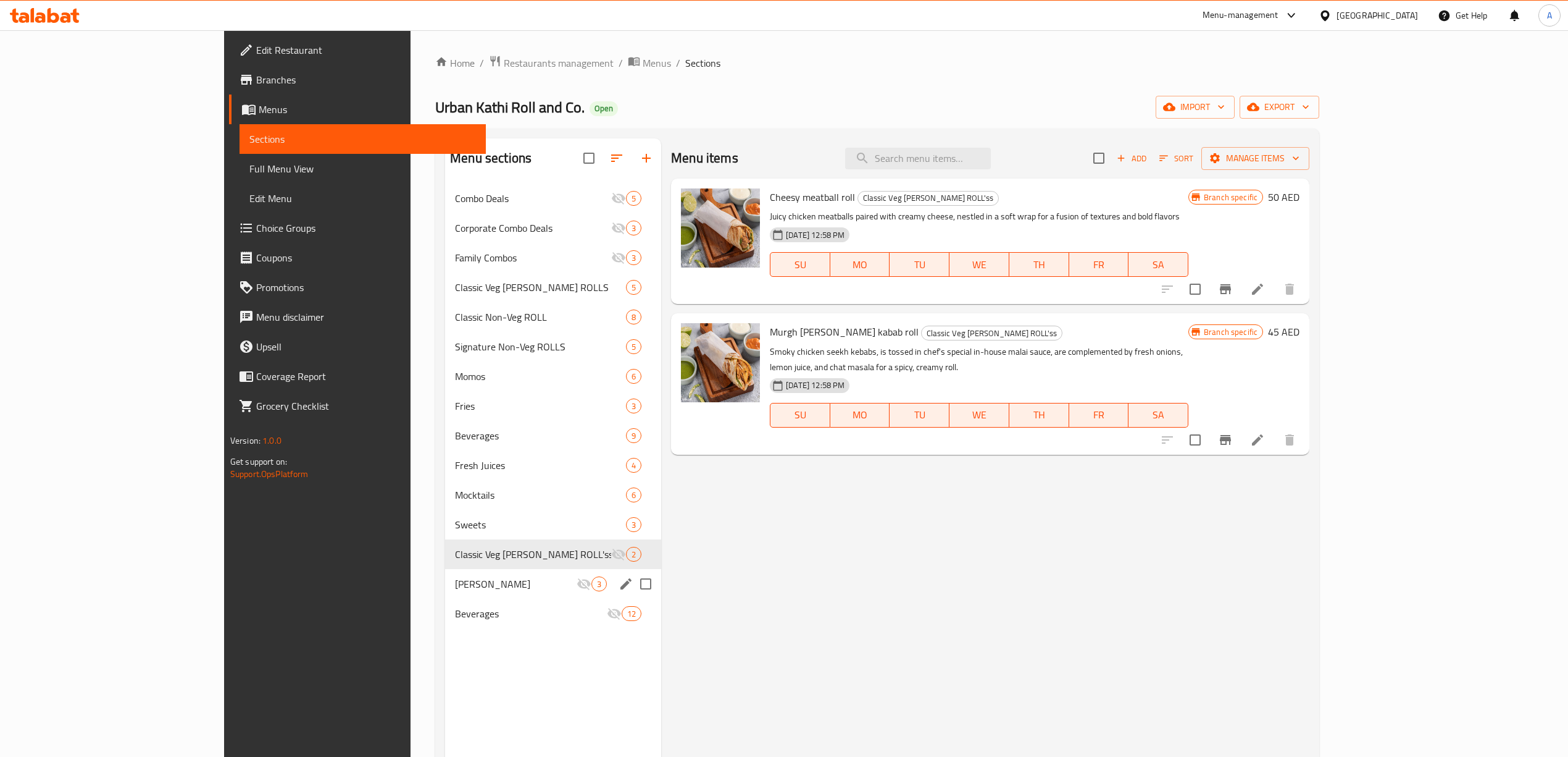
click at [457, 575] on div "Virgin Mojito 3" at bounding box center [553, 584] width 216 height 30
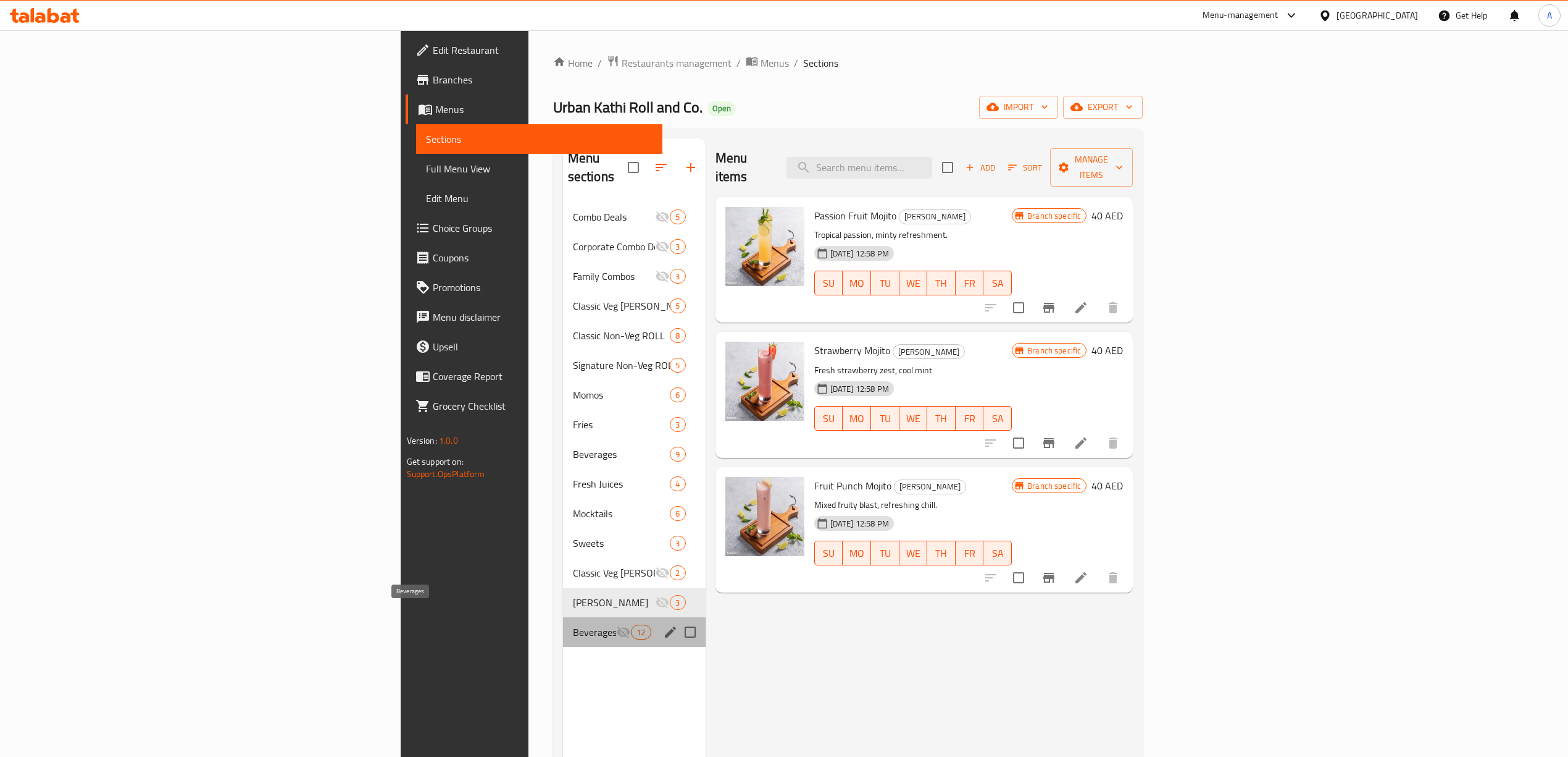
click at [573, 625] on span "Beverages" at bounding box center [594, 632] width 44 height 15
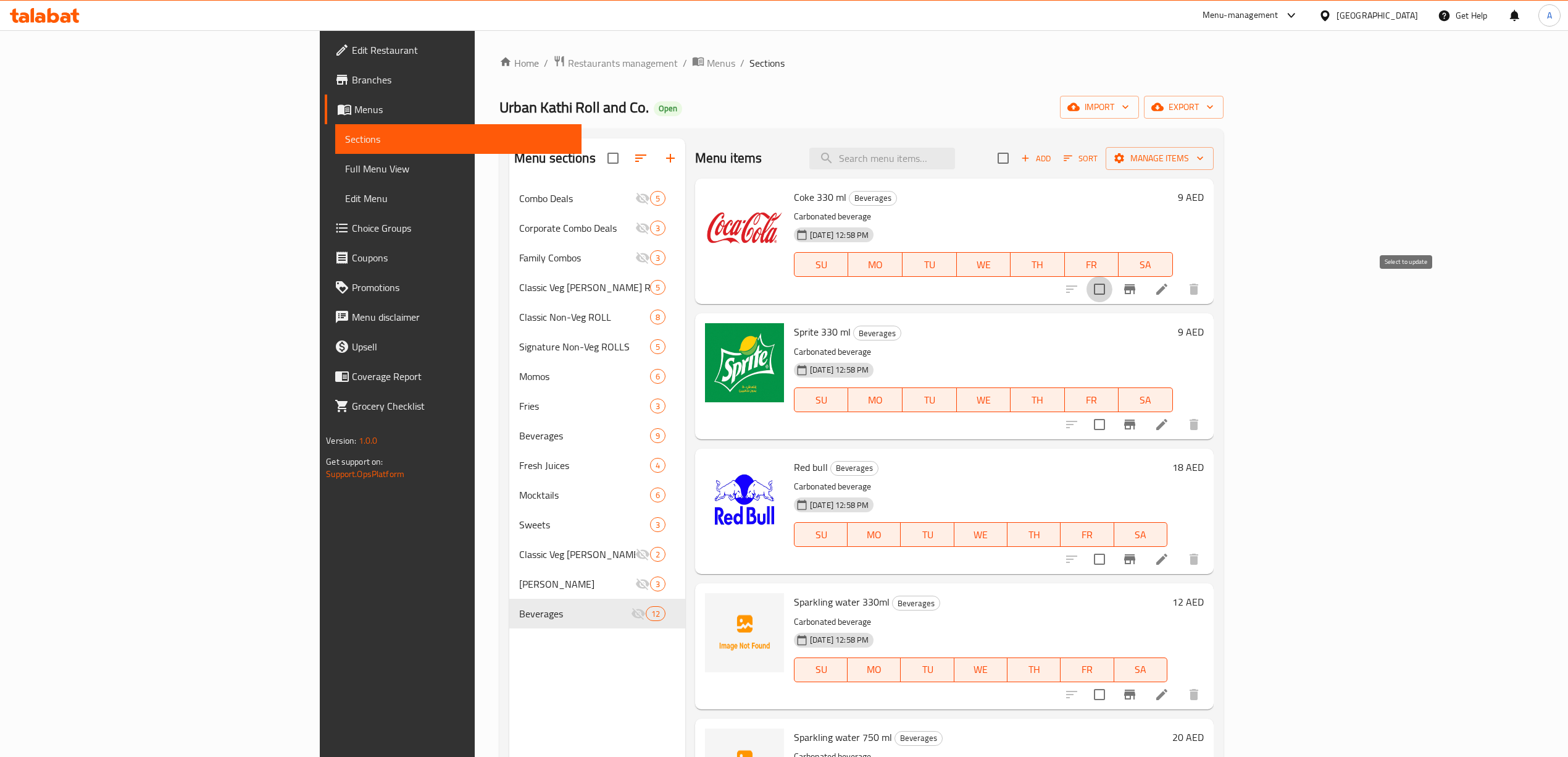
click at [1113, 289] on input "checkbox" at bounding box center [1100, 289] width 26 height 26
click at [1113, 290] on input "checkbox" at bounding box center [1100, 289] width 26 height 26
checkbox input "false"
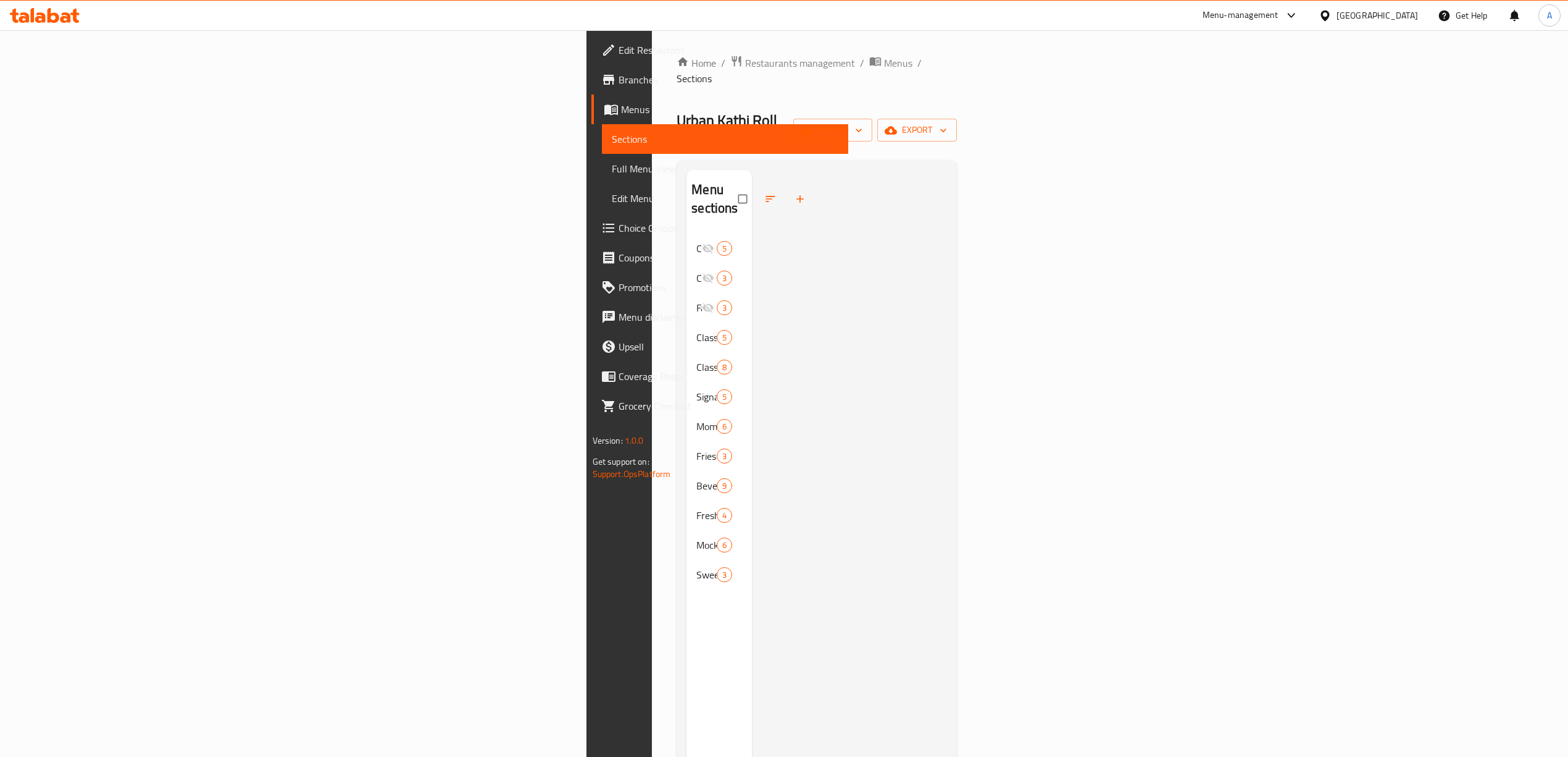
click at [687, 601] on div "Menu sections Combo Deals 5 Corporate Combo Deals 3 Family Combos 3 Classic Veg…" at bounding box center [719, 549] width 65 height 757
click at [977, 25] on div "Menu-management [GEOGRAPHIC_DATA] Get Help A" at bounding box center [784, 16] width 1568 height 30
drag, startPoint x: 988, startPoint y: 400, endPoint x: 1162, endPoint y: 234, distance: 240.5
click at [948, 400] on div at bounding box center [850, 549] width 196 height 757
click at [947, 123] on span "export" at bounding box center [917, 130] width 59 height 16
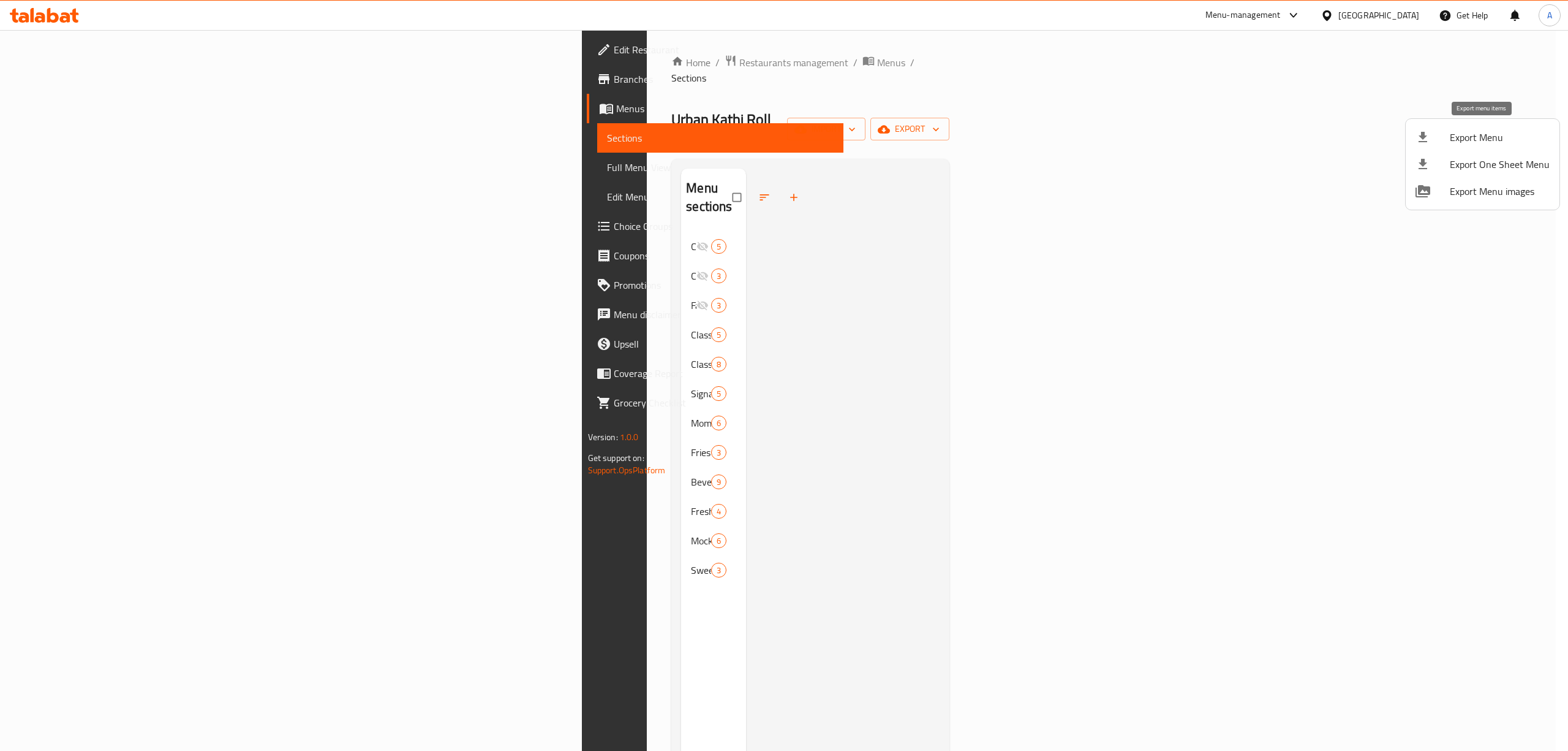
click at [1471, 131] on span "Export Menu" at bounding box center [1500, 137] width 100 height 15
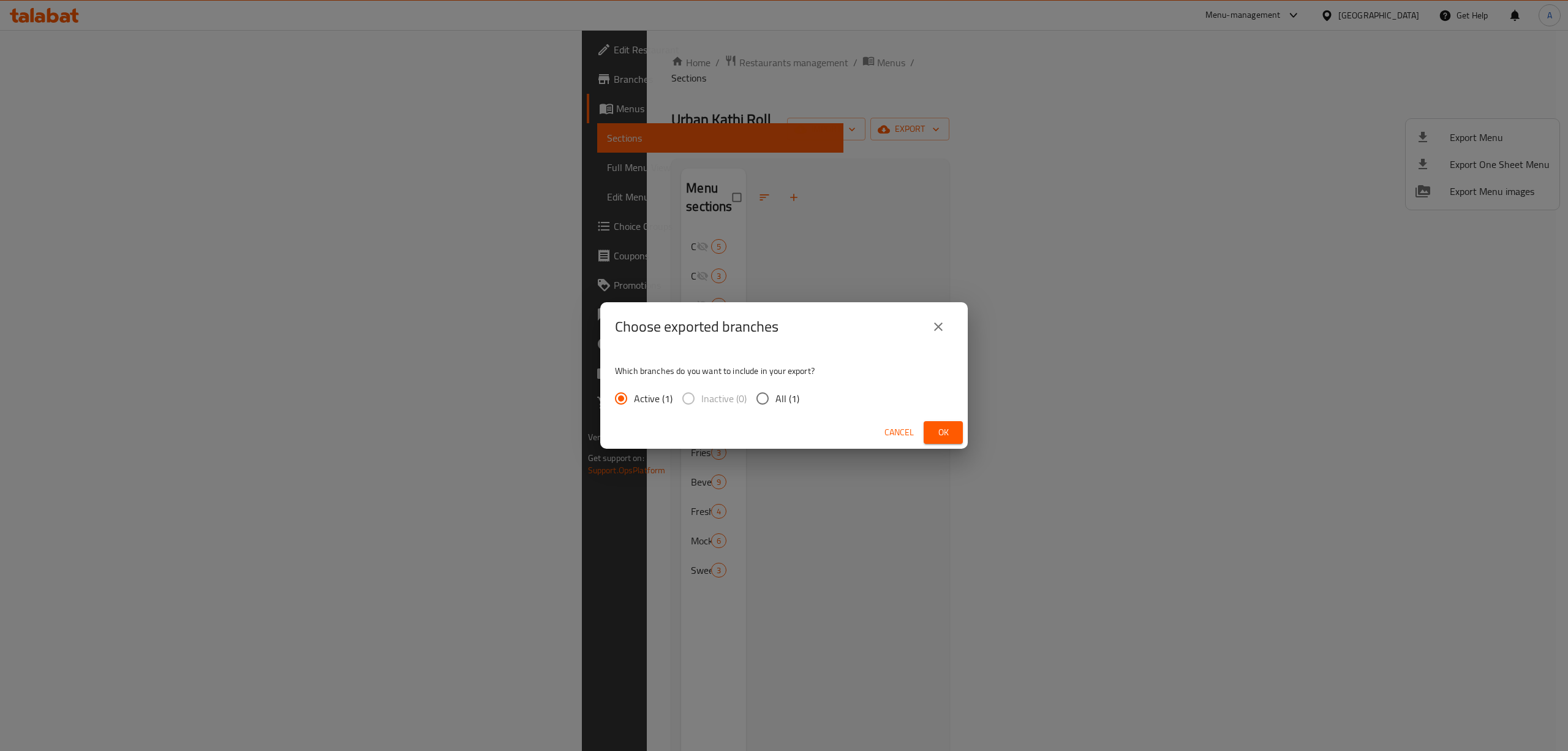
click at [761, 396] on input "All (1)" at bounding box center [763, 399] width 26 height 26
radio input "true"
click at [947, 429] on span "Ok" at bounding box center [943, 432] width 19 height 16
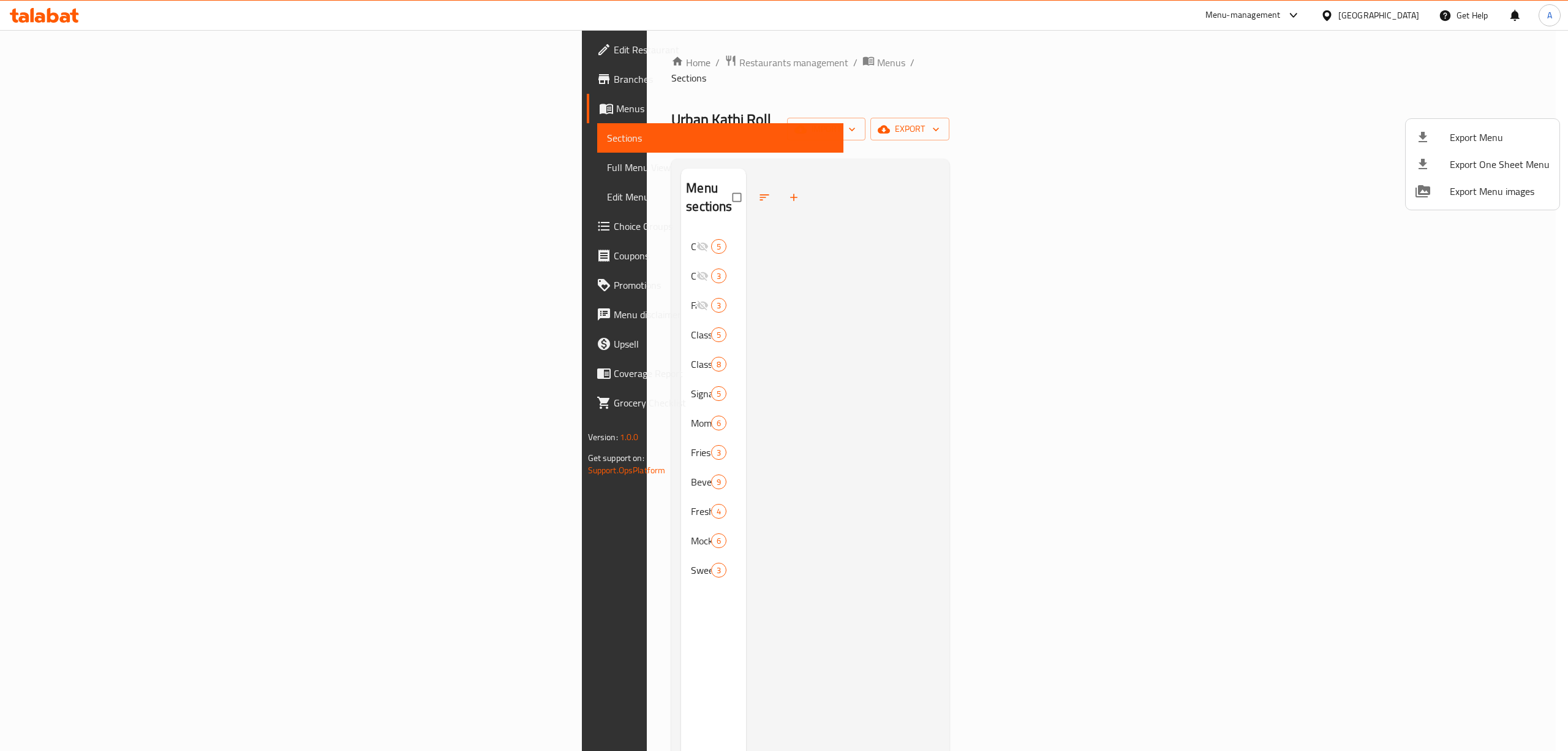
click at [944, 407] on div at bounding box center [784, 376] width 1568 height 751
